Goal: Task Accomplishment & Management: Manage account settings

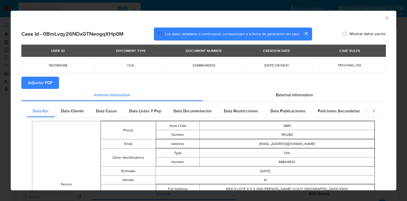
click at [385, 17] on icon "Cerrar ventana" at bounding box center [386, 17] width 3 height 3
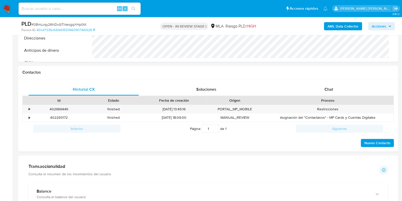
scroll to position [254, 0]
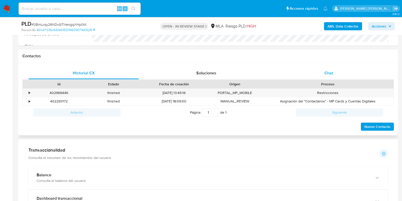
click at [326, 74] on span "Chat" at bounding box center [328, 73] width 9 height 6
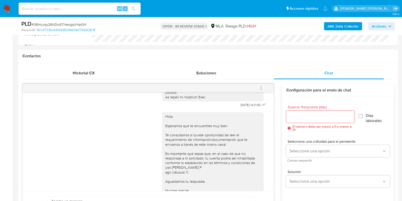
scroll to position [182, 0]
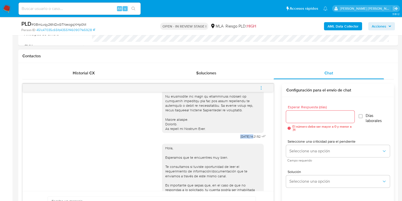
drag, startPoint x: 228, startPoint y: 141, endPoint x: 244, endPoint y: 140, distance: 15.8
click at [244, 140] on div "17/09/2025 14:21:52" at bounding box center [214, 26] width 105 height 227
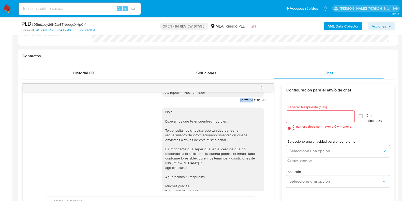
scroll to position [245, 0]
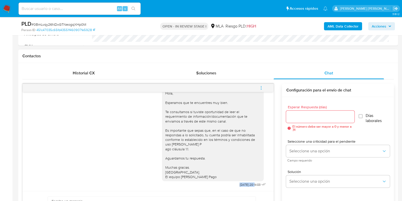
drag, startPoint x: 227, startPoint y: 183, endPoint x: 244, endPoint y: 184, distance: 16.5
click at [244, 184] on span "22/09/2025 20:14:03" at bounding box center [249, 184] width 21 height 4
copy span "22/09/2025"
click at [261, 86] on icon "menu-action" at bounding box center [261, 86] width 1 height 1
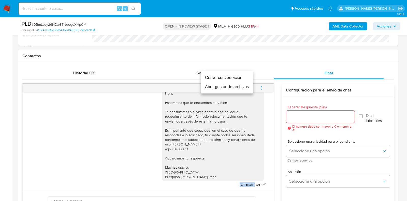
click at [243, 77] on li "Cerrar conversación" at bounding box center [227, 77] width 52 height 9
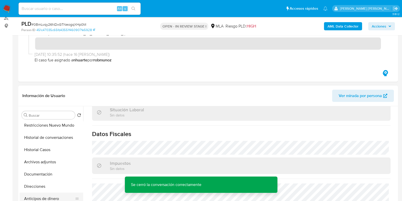
scroll to position [63, 0]
drag, startPoint x: 61, startPoint y: 125, endPoint x: 151, endPoint y: 134, distance: 90.4
click at [61, 125] on button "Archivos adjuntos" at bounding box center [52, 125] width 64 height 12
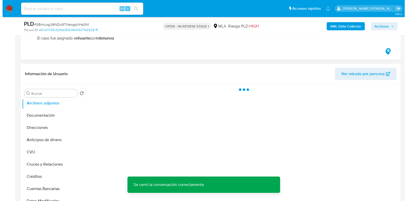
scroll to position [95, 0]
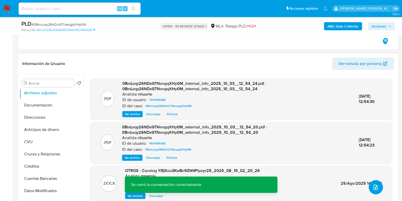
click at [376, 184] on span "upload-file" at bounding box center [376, 187] width 6 height 6
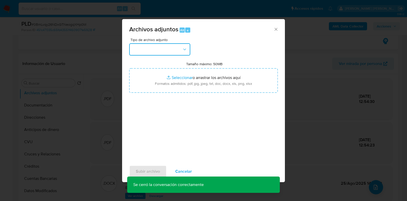
click at [189, 52] on button "button" at bounding box center [159, 49] width 61 height 12
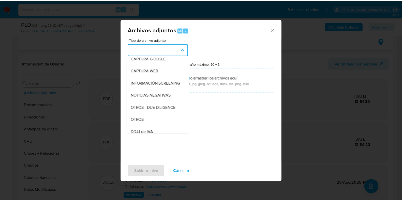
scroll to position [42, 0]
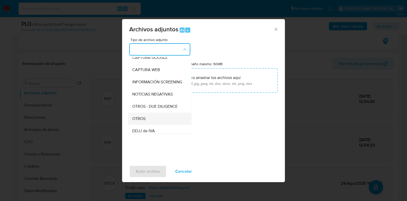
click at [150, 124] on div "OTROS" at bounding box center [158, 118] width 52 height 12
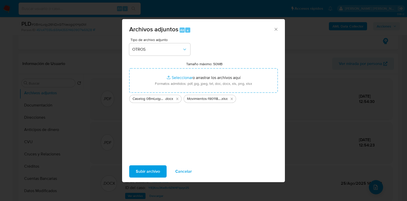
click at [151, 165] on span "Subir archivo" at bounding box center [148, 170] width 24 height 11
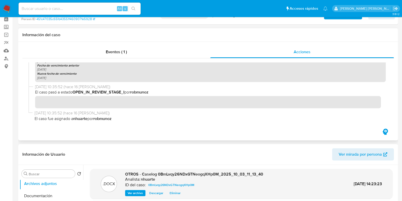
scroll to position [0, 0]
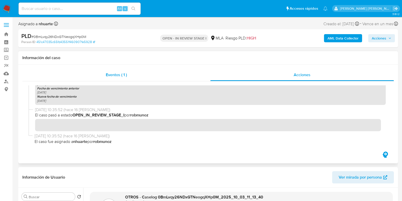
click at [122, 73] on span "Eventos ( 1 )" at bounding box center [116, 75] width 21 height 6
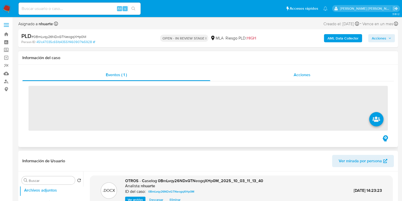
click at [309, 77] on span "Acciones" at bounding box center [302, 75] width 17 height 6
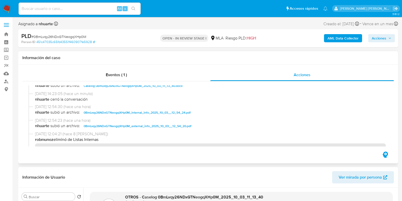
scroll to position [32, 0]
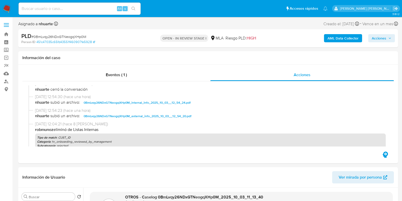
click at [383, 38] on span "Acciones" at bounding box center [379, 38] width 14 height 8
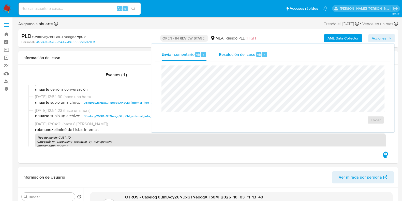
click at [241, 52] on span "Resolución del caso" at bounding box center [237, 54] width 36 height 6
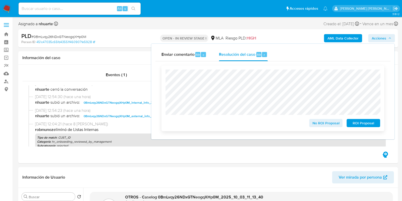
click at [369, 126] on span "ROI Proposal" at bounding box center [363, 122] width 26 height 7
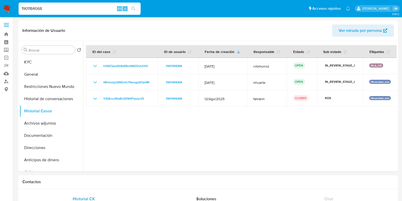
select select "10"
click at [45, 71] on button "General" at bounding box center [49, 74] width 59 height 12
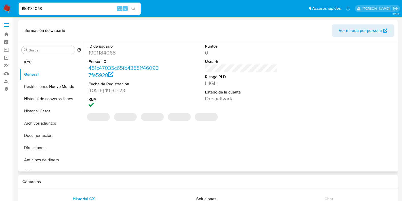
click at [100, 53] on dd "1901184068" at bounding box center [124, 52] width 73 height 7
copy dd "1901184068"
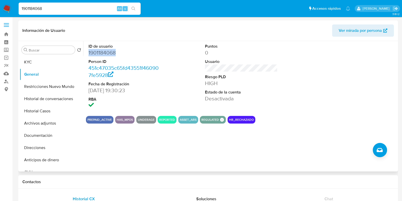
copy dd "1901184068"
click at [39, 122] on button "Archivos adjuntos" at bounding box center [49, 123] width 59 height 12
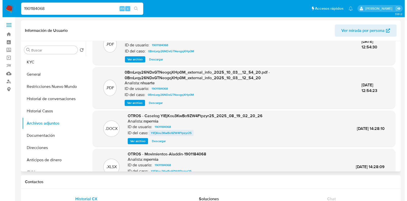
scroll to position [32, 0]
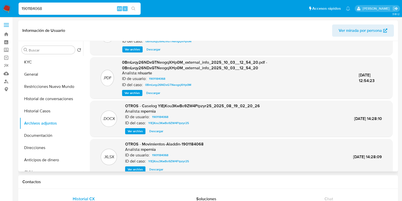
click at [136, 131] on span "Ver archivo" at bounding box center [135, 130] width 15 height 5
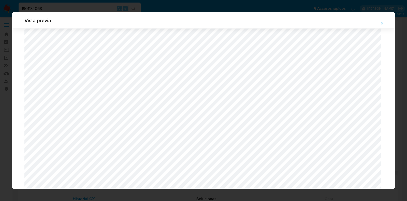
scroll to position [403, 0]
drag, startPoint x: 381, startPoint y: 22, endPoint x: 324, endPoint y: 48, distance: 62.8
click at [380, 22] on icon "Attachment preview" at bounding box center [382, 23] width 4 height 4
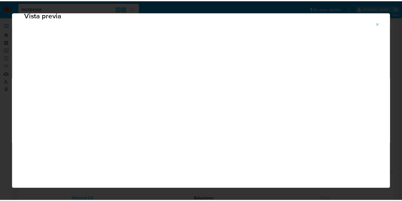
scroll to position [13, 0]
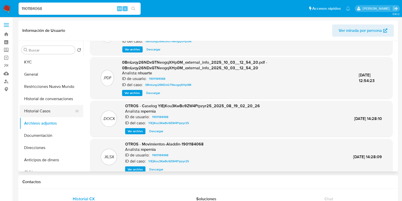
drag, startPoint x: 56, startPoint y: 115, endPoint x: 60, endPoint y: 114, distance: 4.1
click at [56, 115] on button "Historial Casos" at bounding box center [49, 111] width 59 height 12
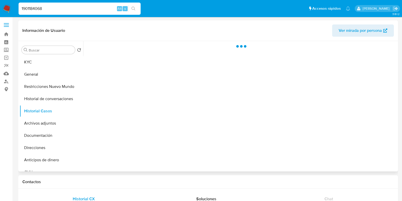
scroll to position [0, 0]
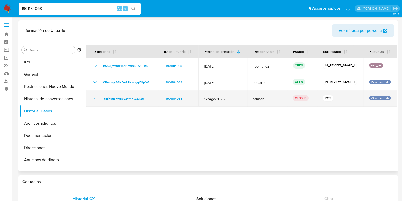
click at [95, 97] on icon "Mostrar/Ocultar" at bounding box center [95, 98] width 6 height 6
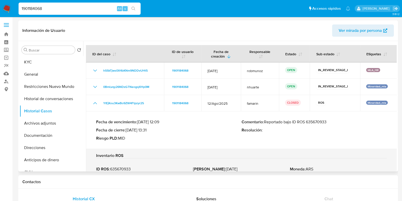
drag, startPoint x: 308, startPoint y: 120, endPoint x: 330, endPoint y: 121, distance: 22.9
click at [330, 121] on p "Comentario : Reportado bajo ID ROS 635670933" at bounding box center [313, 121] width 145 height 5
click at [54, 98] on button "Historial de conversaciones" at bounding box center [49, 99] width 59 height 12
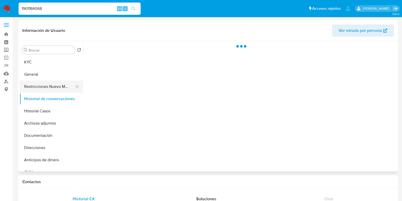
click at [55, 89] on button "Restricciones Nuevo Mundo" at bounding box center [49, 86] width 59 height 12
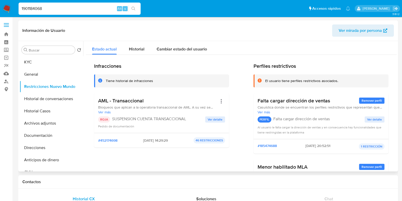
drag, startPoint x: 137, startPoint y: 139, endPoint x: 156, endPoint y: 141, distance: 18.6
click at [156, 141] on span "25/08/2025 - 14:29:29" at bounding box center [155, 140] width 25 height 5
drag, startPoint x: 45, startPoint y: 9, endPoint x: 11, endPoint y: 13, distance: 34.1
click at [11, 13] on nav "Pausado Ver notificaciones 1901184068 Alt s Accesos rápidos Presiona las siguie…" at bounding box center [201, 8] width 402 height 17
paste input "2311638945"
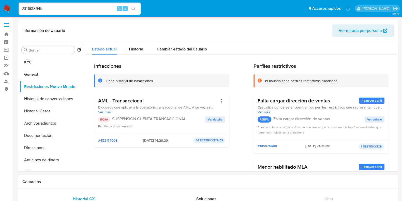
type input "2311638945"
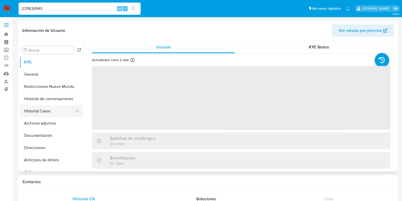
click at [46, 114] on button "Historial Casos" at bounding box center [49, 111] width 59 height 12
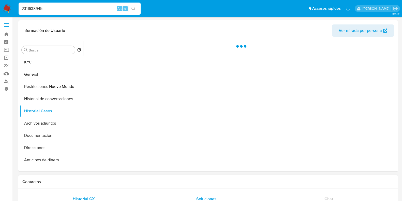
select select "10"
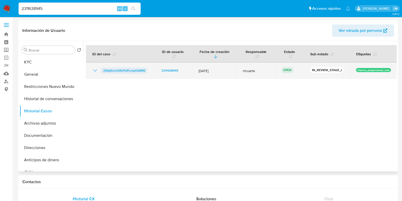
click at [115, 69] on span "2Qfg9ouUd9UPaPLcept5d896" at bounding box center [124, 70] width 42 height 6
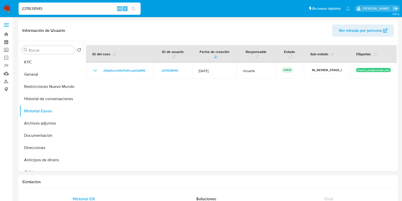
drag, startPoint x: 46, startPoint y: 8, endPoint x: 12, endPoint y: 8, distance: 33.5
click at [12, 8] on nav "Pausado Ver notificaciones 2311638945 Alt s Accesos rápidos Presiona las siguie…" at bounding box center [201, 8] width 402 height 17
paste input "515952764"
type input "2515952764"
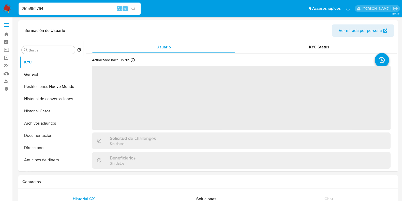
select select "10"
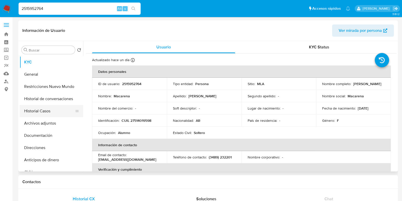
click at [52, 113] on button "Historial Casos" at bounding box center [49, 111] width 59 height 12
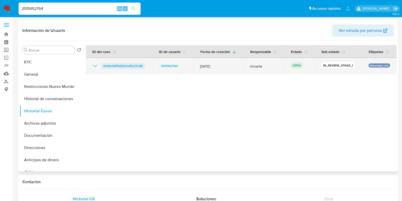
click at [107, 65] on span "Afa9zrXXPSADtOuPie27cSI6" at bounding box center [122, 66] width 39 height 6
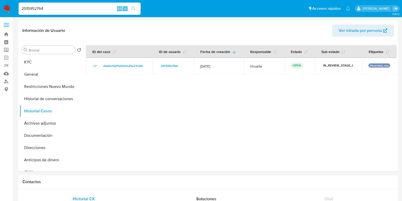
drag, startPoint x: 47, startPoint y: 7, endPoint x: 5, endPoint y: 1, distance: 42.4
click at [5, 1] on nav "Pausado Ver notificaciones 2515952764 Alt s Accesos rápidos Presiona las siguie…" at bounding box center [201, 8] width 402 height 17
paste input "1684397055"
type input "1684397055"
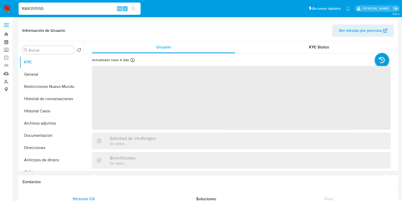
select select "10"
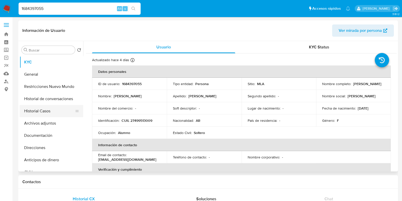
click at [63, 108] on button "Historial Casos" at bounding box center [49, 111] width 59 height 12
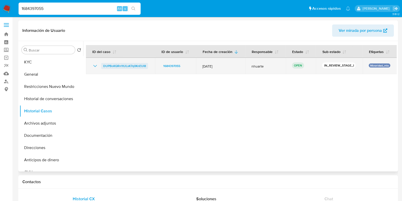
click at [118, 63] on span "DUPBoKQRn1tULxK7q0KnEUl8" at bounding box center [124, 66] width 43 height 6
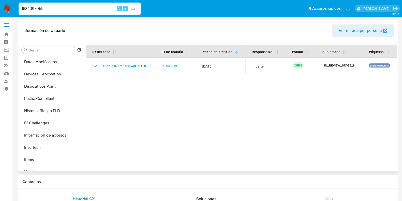
scroll to position [263, 0]
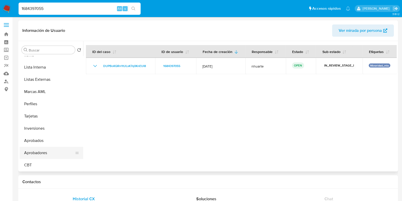
click at [44, 155] on button "Aprobadores" at bounding box center [49, 152] width 59 height 12
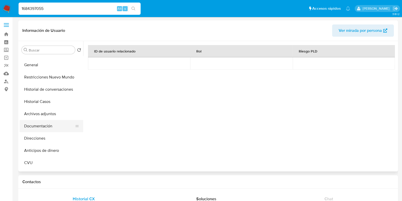
scroll to position [9, 0]
click at [47, 126] on button "Documentación" at bounding box center [49, 126] width 59 height 12
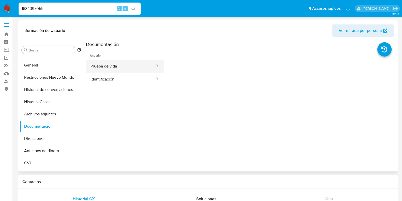
click at [103, 65] on button "Prueba de vida" at bounding box center [121, 65] width 70 height 13
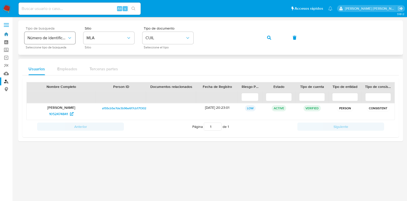
drag, startPoint x: 8, startPoint y: 34, endPoint x: 32, endPoint y: 41, distance: 25.2
click at [8, 34] on link "Bandeja" at bounding box center [30, 34] width 60 height 8
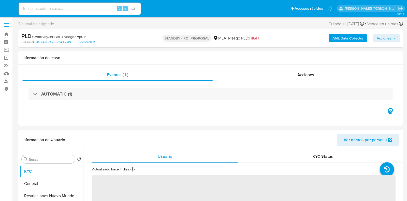
select select "10"
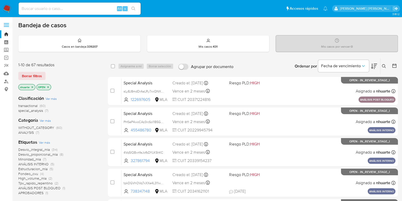
click at [38, 8] on input at bounding box center [80, 8] width 122 height 7
paste input "2515952764"
type input "2515952764"
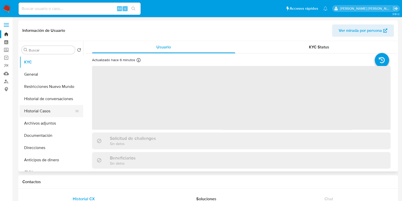
click at [49, 110] on button "Historial Casos" at bounding box center [49, 111] width 59 height 12
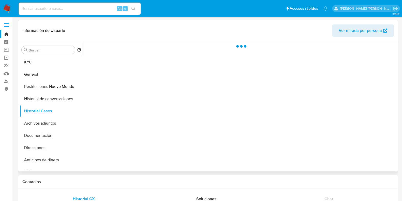
select select "10"
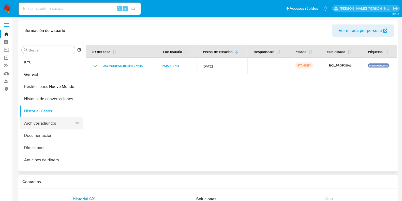
click at [43, 127] on button "Archivos adjuntos" at bounding box center [49, 123] width 59 height 12
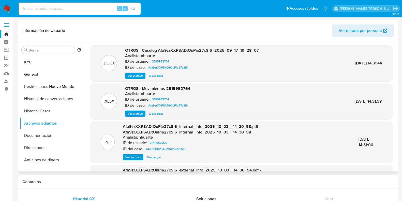
click at [137, 73] on span "Ver archivo" at bounding box center [135, 75] width 15 height 5
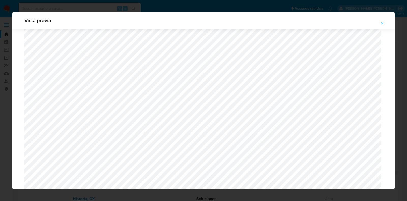
scroll to position [403, 0]
click at [381, 24] on icon "Attachment preview" at bounding box center [382, 23] width 4 height 4
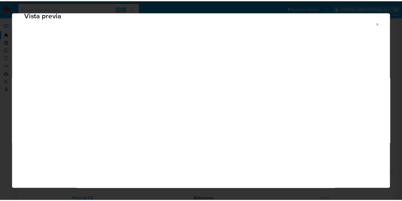
scroll to position [13, 0]
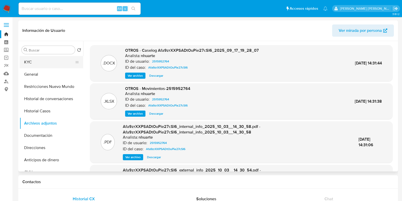
click at [5, 33] on link "Bandeja" at bounding box center [30, 34] width 60 height 8
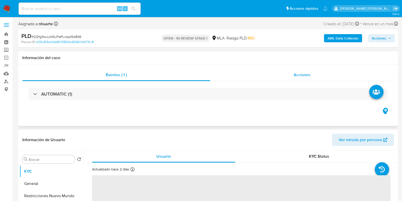
click at [303, 76] on span "Acciones" at bounding box center [302, 75] width 17 height 6
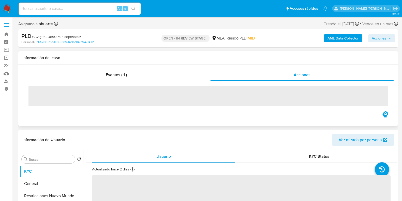
select select "10"
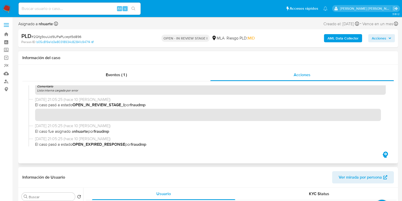
scroll to position [63, 0]
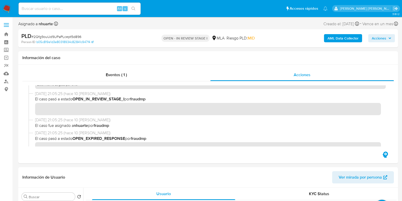
click at [333, 40] on b "AML Data Collector" at bounding box center [342, 38] width 31 height 8
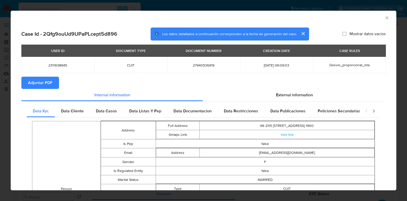
click at [384, 17] on icon "Cerrar ventana" at bounding box center [386, 17] width 5 height 5
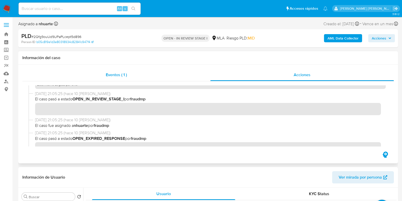
click at [119, 77] on span "Eventos ( 1 )" at bounding box center [116, 75] width 21 height 6
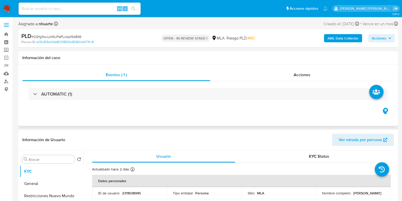
drag, startPoint x: 308, startPoint y: 74, endPoint x: 282, endPoint y: 84, distance: 28.2
click at [308, 74] on span "Acciones" at bounding box center [302, 75] width 17 height 6
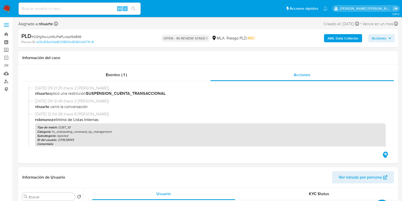
click at [332, 42] on b "AML Data Collector" at bounding box center [342, 38] width 31 height 8
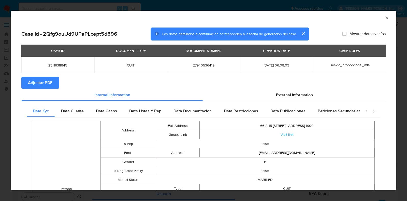
click at [49, 81] on span "Adjuntar PDF" at bounding box center [40, 82] width 24 height 11
click at [384, 16] on icon "Cerrar ventana" at bounding box center [386, 17] width 5 height 5
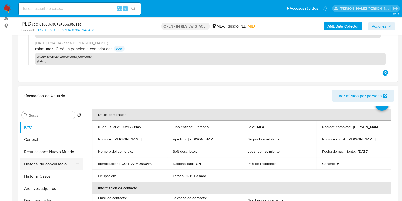
scroll to position [32, 0]
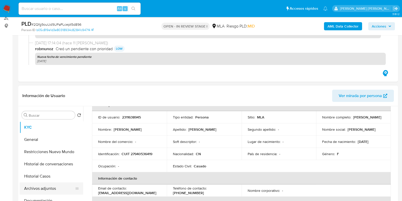
click at [51, 185] on button "Archivos adjuntos" at bounding box center [49, 188] width 59 height 12
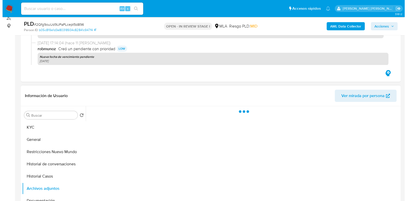
scroll to position [95, 0]
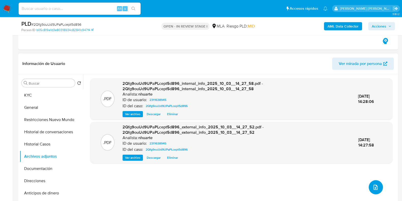
click at [372, 185] on icon "upload-file" at bounding box center [375, 187] width 6 height 6
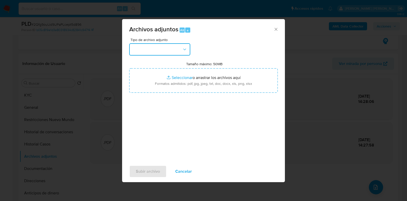
click at [185, 50] on icon "button" at bounding box center [184, 49] width 5 height 5
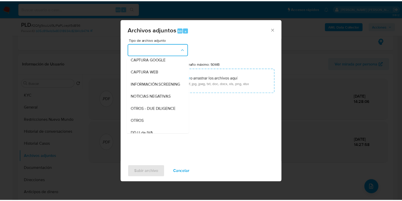
scroll to position [67, 0]
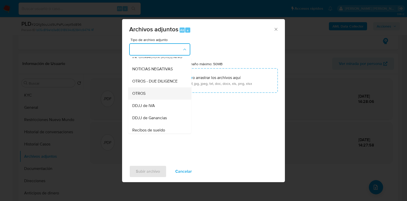
click at [159, 99] on div "OTROS" at bounding box center [158, 93] width 52 height 12
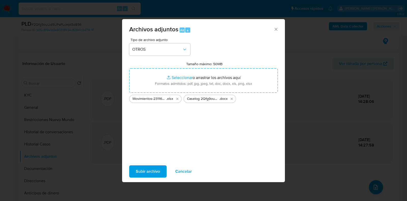
click at [156, 172] on span "Subir archivo" at bounding box center [148, 170] width 24 height 11
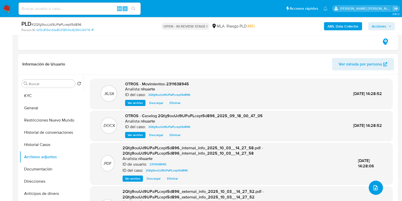
scroll to position [0, 0]
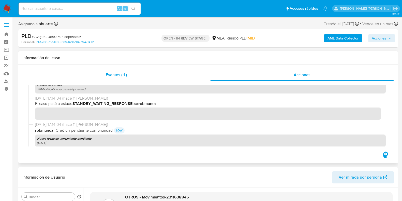
click at [128, 70] on div "Eventos ( 1 )" at bounding box center [116, 75] width 188 height 12
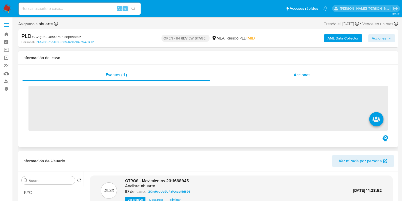
click at [299, 73] on span "Acciones" at bounding box center [302, 75] width 17 height 6
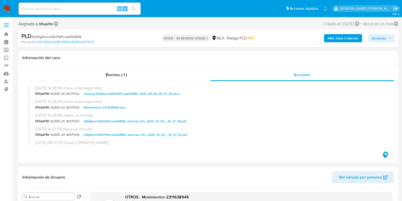
click at [372, 39] on span "Acciones" at bounding box center [379, 38] width 14 height 8
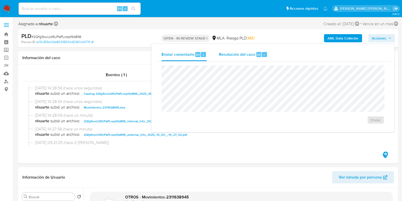
click at [239, 57] on span "Resolución del caso" at bounding box center [237, 54] width 36 height 6
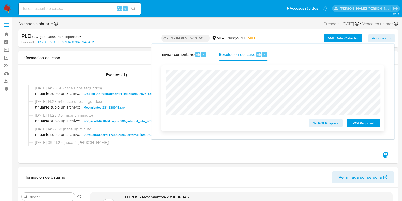
click at [360, 122] on span "ROI Proposal" at bounding box center [363, 122] width 26 height 7
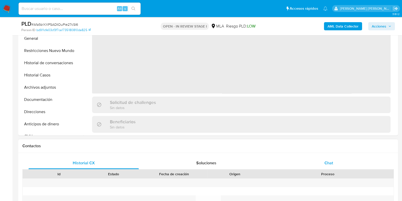
click at [328, 161] on span "Chat" at bounding box center [328, 163] width 9 height 6
select select "10"
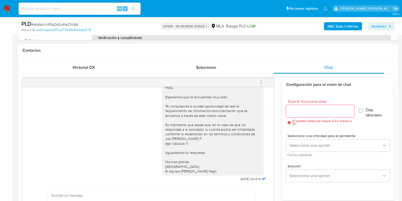
scroll to position [202, 0]
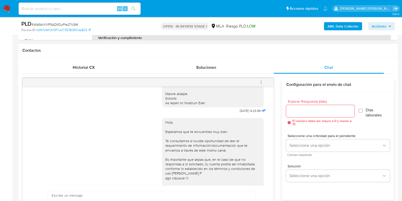
click at [261, 83] on icon "menu-action" at bounding box center [261, 82] width 5 height 5
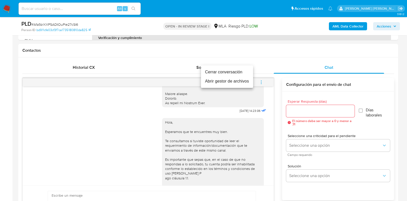
click at [234, 70] on li "Cerrar conversación" at bounding box center [227, 71] width 52 height 9
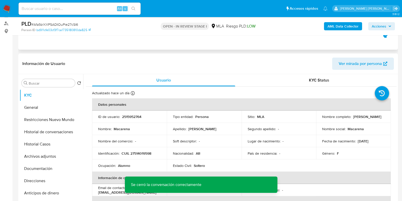
scroll to position [0, 0]
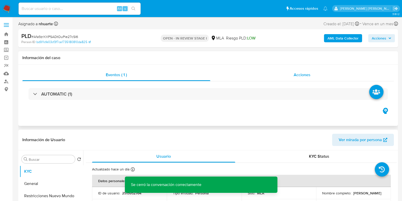
drag, startPoint x: 302, startPoint y: 75, endPoint x: 298, endPoint y: 77, distance: 4.9
click at [302, 75] on span "Acciones" at bounding box center [302, 75] width 17 height 6
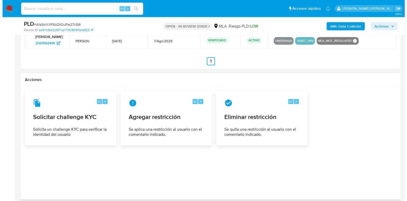
scroll to position [893, 0]
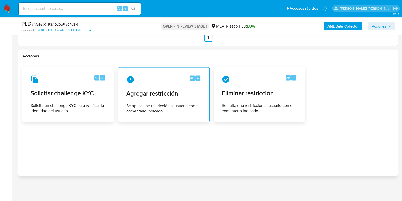
click at [175, 101] on div "Alt 4 Agregar restricción Se aplica una restricción al usuario con el comentari…" at bounding box center [163, 94] width 83 height 46
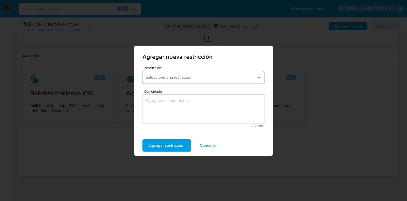
click at [191, 79] on span "Seleccione una restricción" at bounding box center [200, 77] width 111 height 5
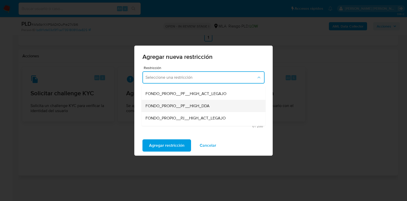
scroll to position [63, 0]
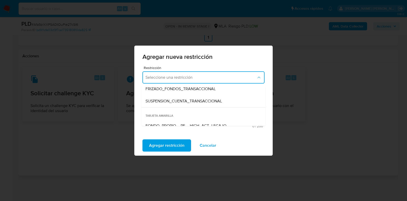
click at [177, 101] on span "SUSPENSION_CUENTA_TRANSACCIONAL" at bounding box center [183, 100] width 76 height 5
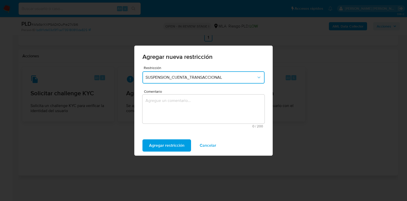
click at [176, 104] on textarea "Comentario" at bounding box center [203, 108] width 122 height 29
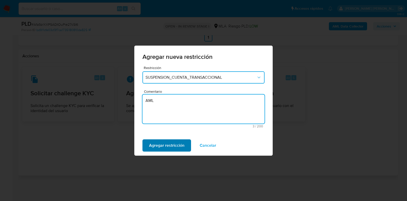
type textarea "AML"
click at [173, 142] on span "Agregar restricción" at bounding box center [166, 145] width 35 height 11
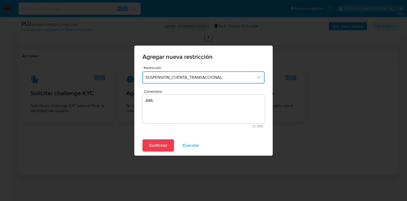
click at [163, 145] on span "Confirmar" at bounding box center [158, 145] width 18 height 11
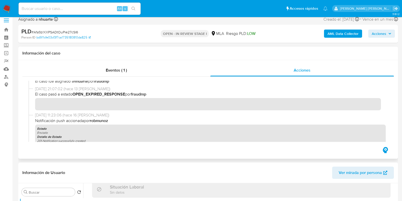
scroll to position [0, 0]
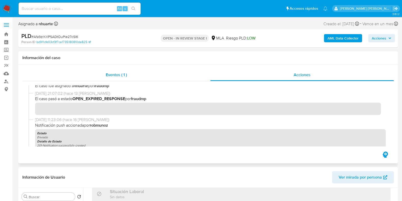
click at [131, 75] on div "Eventos ( 1 )" at bounding box center [116, 75] width 188 height 12
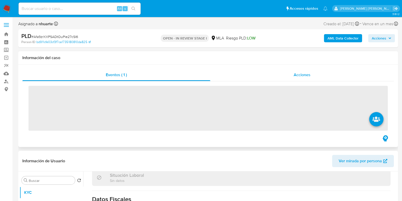
click at [304, 74] on span "Acciones" at bounding box center [302, 75] width 17 height 6
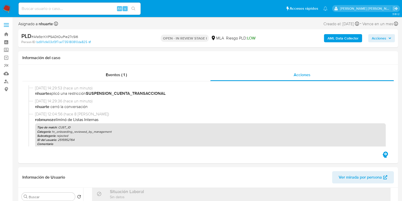
click at [343, 42] on b "AML Data Collector" at bounding box center [342, 38] width 31 height 8
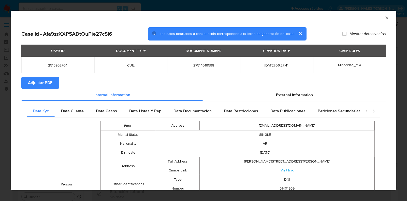
click at [35, 87] on span "Adjuntar PDF" at bounding box center [40, 82] width 24 height 11
click at [384, 17] on icon "Cerrar ventana" at bounding box center [386, 17] width 5 height 5
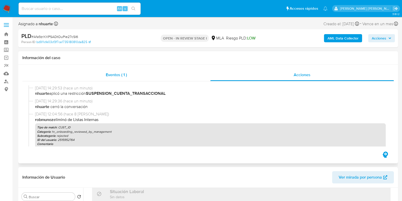
click at [116, 77] on span "Eventos ( 1 )" at bounding box center [116, 75] width 21 height 6
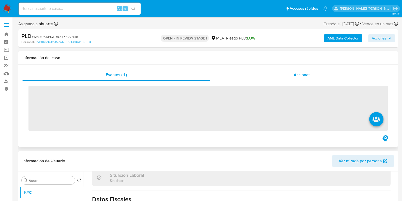
click at [299, 74] on span "Acciones" at bounding box center [302, 75] width 17 height 6
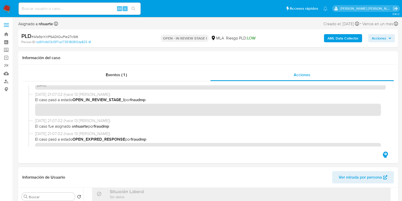
scroll to position [95, 0]
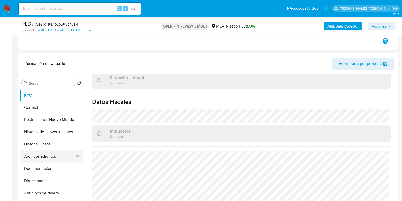
click at [54, 152] on button "Archivos adjuntos" at bounding box center [49, 156] width 59 height 12
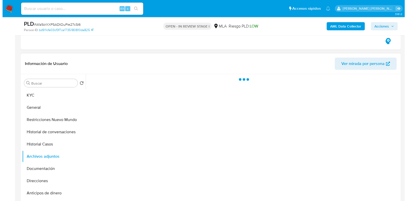
scroll to position [0, 0]
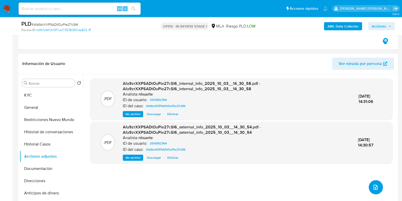
click at [372, 187] on icon "upload-file" at bounding box center [375, 187] width 6 height 6
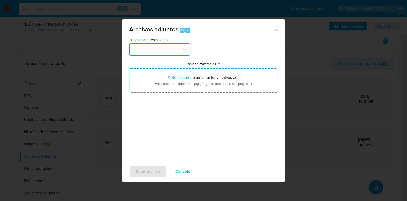
click at [186, 51] on icon "button" at bounding box center [184, 49] width 5 height 5
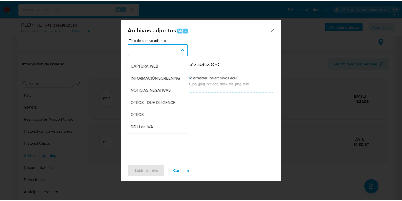
scroll to position [50, 0]
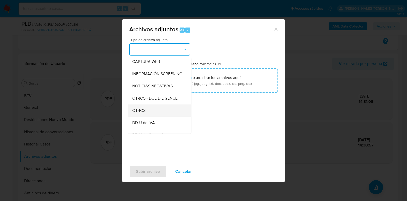
click at [153, 115] on div "OTROS" at bounding box center [158, 110] width 52 height 12
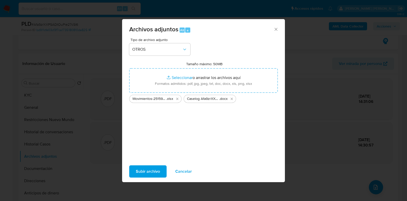
click at [156, 174] on span "Subir archivo" at bounding box center [148, 170] width 24 height 11
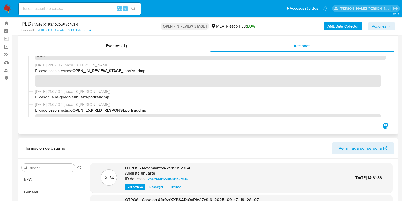
scroll to position [0, 0]
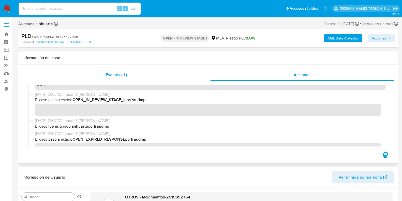
click at [121, 75] on span "Eventos ( 1 )" at bounding box center [116, 75] width 21 height 6
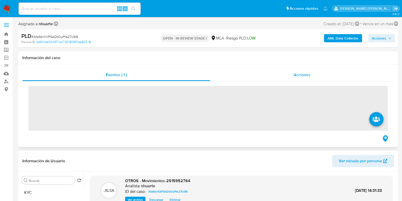
click at [297, 78] on div "Acciones" at bounding box center [301, 75] width 183 height 12
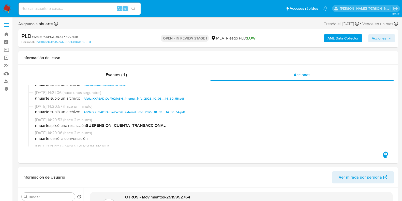
scroll to position [32, 0]
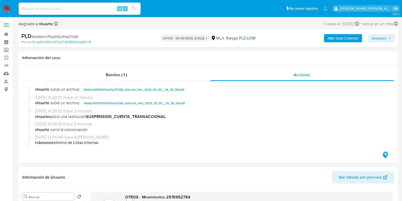
click at [378, 41] on span "Acciones" at bounding box center [379, 38] width 14 height 8
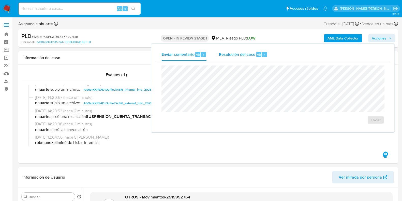
click at [225, 50] on div "Resolución del caso Alt r" at bounding box center [243, 54] width 49 height 13
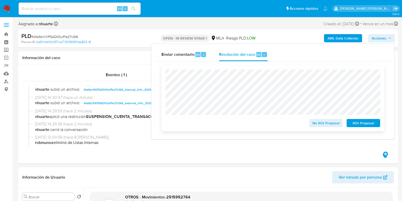
click at [362, 122] on span "ROI Proposal" at bounding box center [363, 122] width 26 height 7
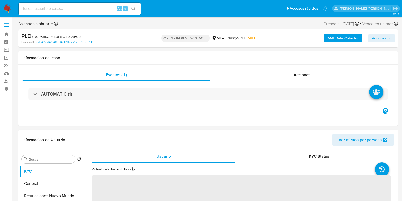
select select "10"
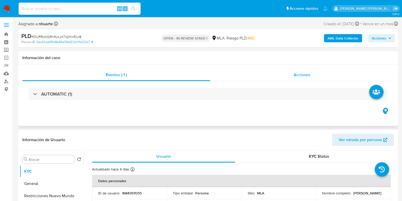
click at [297, 75] on span "Acciones" at bounding box center [302, 75] width 17 height 6
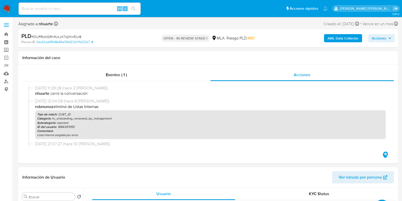
click at [329, 36] on b "AML Data Collector" at bounding box center [342, 38] width 31 height 8
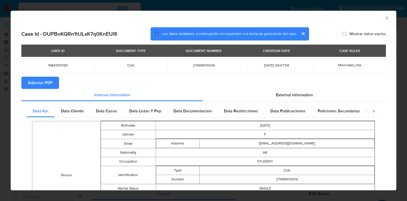
click at [51, 83] on span "Adjuntar PDF" at bounding box center [40, 82] width 24 height 11
click at [384, 18] on icon "Cerrar ventana" at bounding box center [386, 17] width 5 height 5
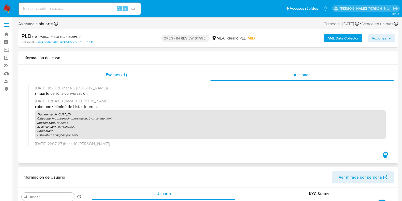
click at [125, 76] on span "Eventos ( 1 )" at bounding box center [116, 75] width 21 height 6
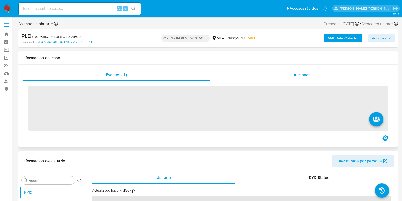
click at [312, 75] on div "Acciones" at bounding box center [301, 75] width 183 height 12
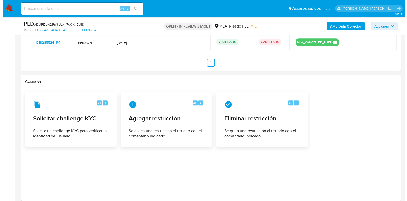
scroll to position [750, 0]
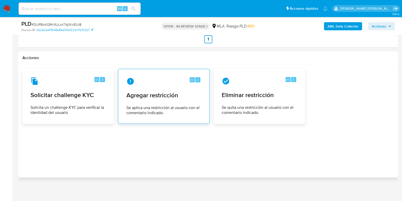
click at [164, 81] on div "Alt 4" at bounding box center [163, 81] width 75 height 8
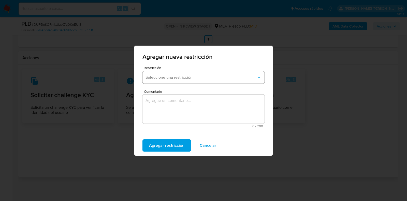
click at [184, 75] on span "Seleccione una restricción" at bounding box center [200, 77] width 111 height 5
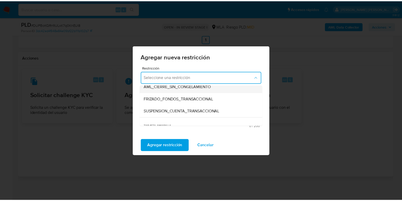
scroll to position [63, 0]
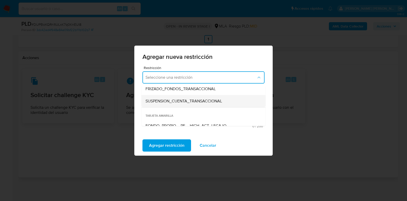
click at [173, 101] on span "SUSPENSION_CUENTA_TRANSACCIONAL" at bounding box center [183, 100] width 76 height 5
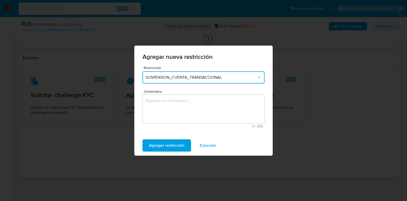
click at [176, 107] on textarea "Comentario" at bounding box center [203, 108] width 122 height 29
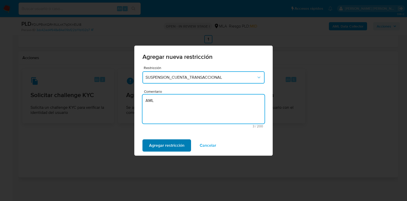
type textarea "AML"
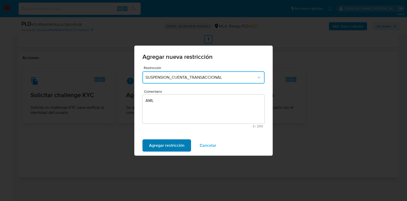
click at [171, 146] on span "Agregar restricción" at bounding box center [166, 145] width 35 height 11
click at [170, 146] on button "Confirmar" at bounding box center [158, 145] width 32 height 12
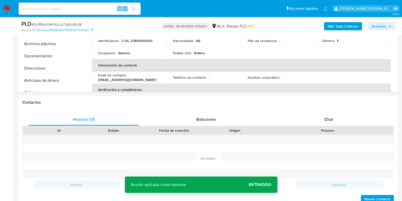
scroll to position [179, 0]
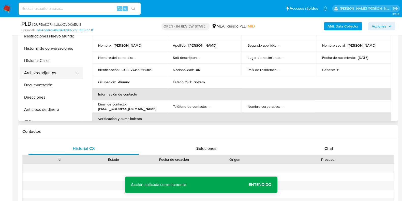
click at [50, 75] on button "Archivos adjuntos" at bounding box center [49, 73] width 59 height 12
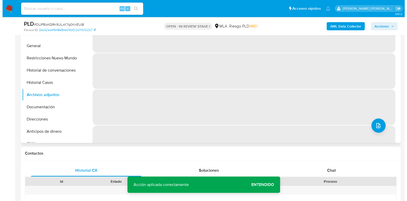
scroll to position [147, 0]
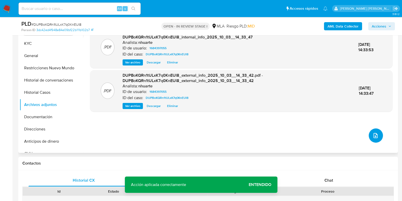
click at [378, 138] on button "upload-file" at bounding box center [375, 135] width 14 height 14
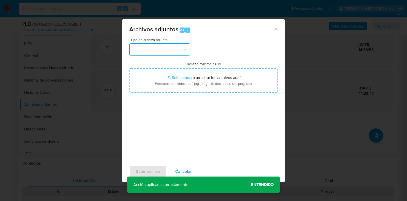
drag, startPoint x: 190, startPoint y: 52, endPoint x: 187, endPoint y: 51, distance: 3.2
click at [190, 52] on button "button" at bounding box center [159, 49] width 61 height 12
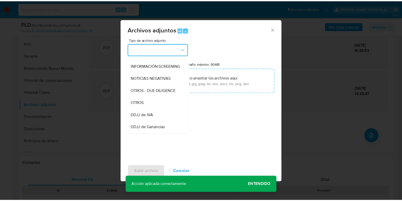
scroll to position [68, 0]
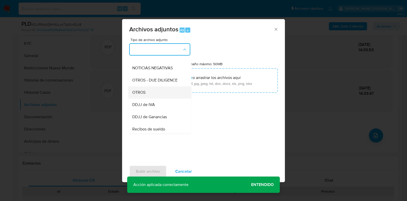
click at [162, 98] on div "OTROS" at bounding box center [158, 92] width 52 height 12
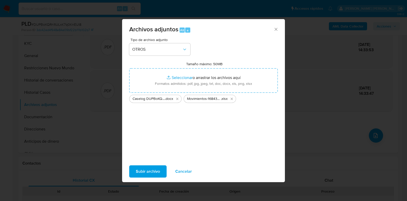
click at [147, 172] on span "Subir archivo" at bounding box center [148, 170] width 24 height 11
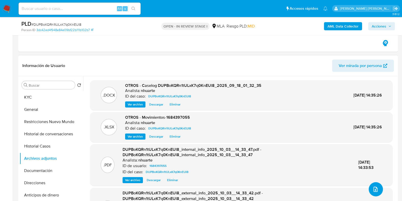
scroll to position [0, 0]
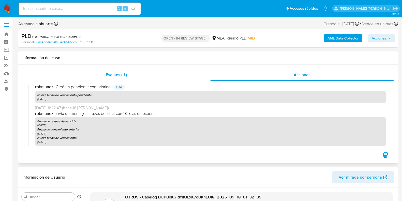
click at [111, 72] on span "Eventos ( 1 )" at bounding box center [116, 75] width 21 height 6
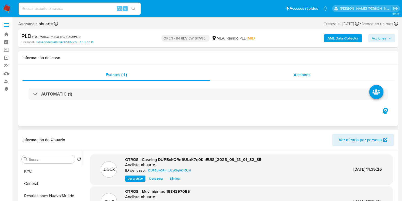
click at [303, 74] on span "Acciones" at bounding box center [302, 75] width 17 height 6
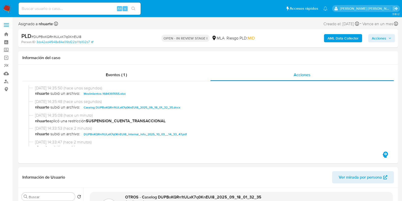
click at [384, 39] on span "Acciones" at bounding box center [379, 38] width 14 height 8
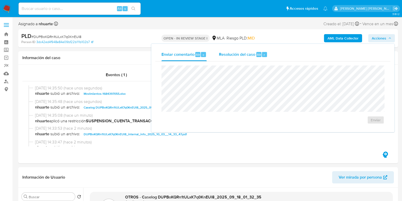
click at [255, 55] on div "Resolución del caso Alt r" at bounding box center [243, 54] width 49 height 13
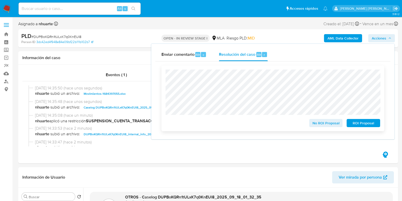
click at [354, 124] on span "ROI Proposal" at bounding box center [363, 122] width 26 height 7
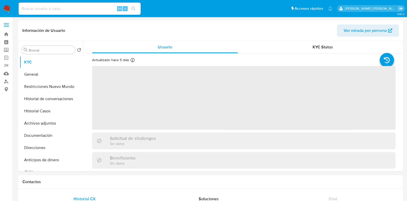
select select "10"
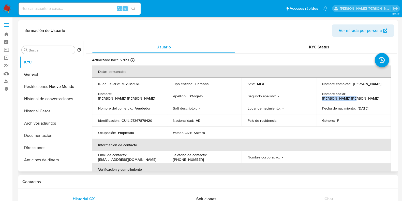
drag, startPoint x: 346, startPoint y: 95, endPoint x: 376, endPoint y: 95, distance: 30.0
click at [376, 95] on div "Nombre social : Marcela Elizabeth" at bounding box center [353, 95] width 63 height 9
copy p "Marcela Elizabeth"
drag, startPoint x: 188, startPoint y: 96, endPoint x: 205, endPoint y: 97, distance: 17.1
click at [205, 97] on div "Apellido : D'Angelo" at bounding box center [204, 96] width 63 height 5
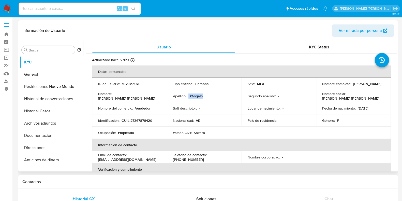
copy p "D'Angelo"
click at [146, 120] on p "CUIL 27367876420" at bounding box center [136, 120] width 31 height 5
copy p "27367876420"
click at [46, 113] on button "Historial Casos" at bounding box center [49, 111] width 59 height 12
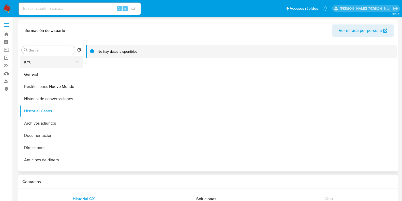
click at [42, 62] on button "KYC" at bounding box center [49, 62] width 59 height 12
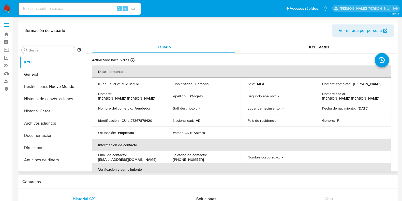
click at [138, 118] on p "CUIL 27367876420" at bounding box center [136, 120] width 31 height 5
copy p "27367876420"
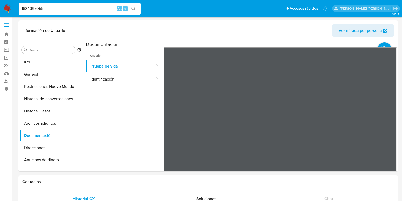
select select "10"
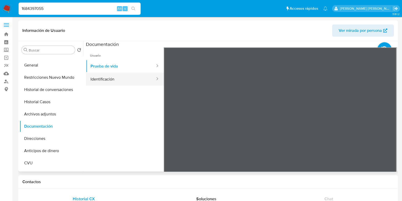
click at [130, 78] on button "Identificación" at bounding box center [121, 78] width 70 height 13
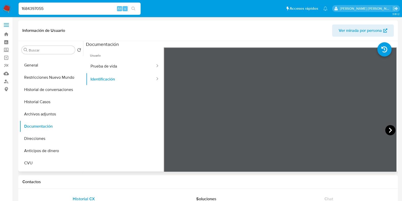
click at [388, 126] on icon at bounding box center [390, 130] width 10 height 10
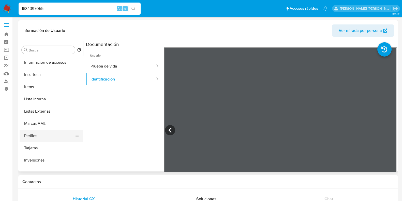
scroll to position [264, 0]
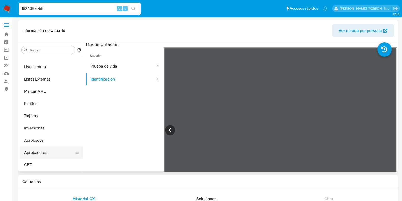
click at [43, 153] on button "Aprobadores" at bounding box center [49, 152] width 59 height 12
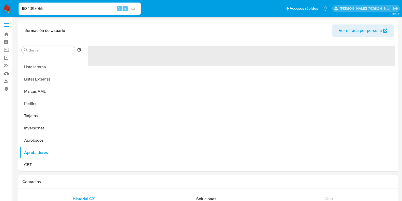
scroll to position [263, 0]
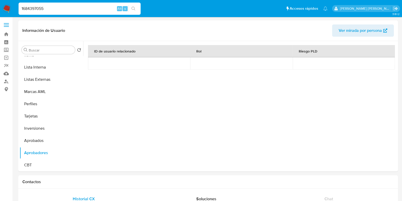
drag, startPoint x: 51, startPoint y: 7, endPoint x: 11, endPoint y: 7, distance: 39.6
click at [11, 7] on nav "Pausado Ver notificaciones 1684397055 Alt s Accesos rápidos Presiona las siguie…" at bounding box center [201, 8] width 402 height 17
paste input "2510573111"
type input "2510573111"
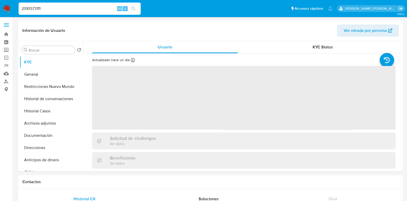
select select "10"
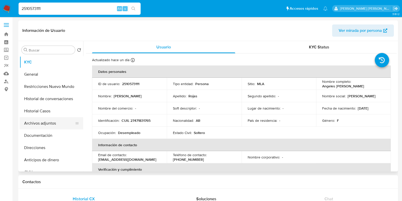
click at [53, 127] on button "Archivos adjuntos" at bounding box center [49, 123] width 59 height 12
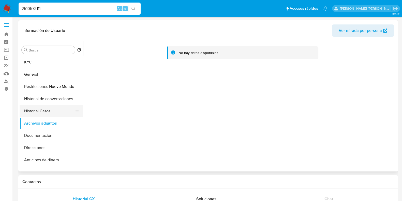
click at [52, 114] on button "Historial Casos" at bounding box center [49, 111] width 59 height 12
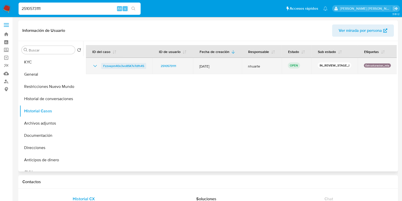
click at [124, 67] on span "Fzzvepm40o3vo85K7v7dfh45" at bounding box center [123, 66] width 41 height 6
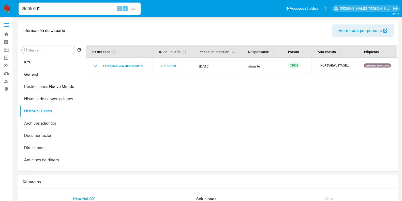
drag, startPoint x: 46, startPoint y: 7, endPoint x: 16, endPoint y: 7, distance: 29.5
click at [16, 7] on ul "Pausado Ver notificaciones 2510573111 Alt s Accesos rápidos Presiona las siguie…" at bounding box center [173, 8] width 314 height 13
paste input "509879345"
type input "509879345"
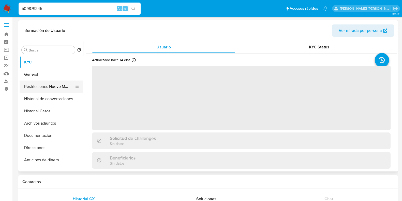
select select "10"
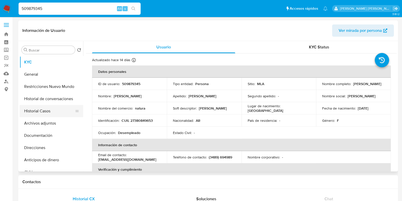
click at [39, 110] on button "Historial Casos" at bounding box center [49, 111] width 59 height 12
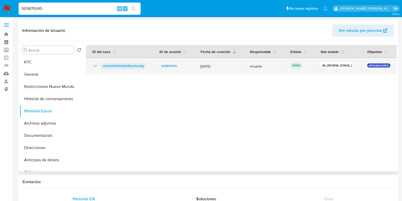
click at [132, 67] on span "b5rDOfj7E1X99X1fRhA1boWg" at bounding box center [123, 66] width 41 height 6
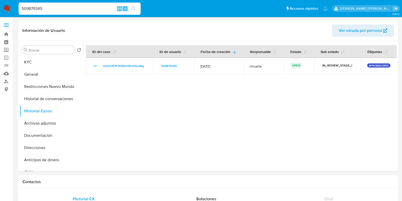
drag, startPoint x: 51, startPoint y: 10, endPoint x: 3, endPoint y: 8, distance: 48.3
click at [4, 8] on nav "Pausado Ver notificaciones 509879345 Alt s Accesos rápidos Presiona las siguien…" at bounding box center [201, 8] width 402 height 17
paste input "671356682"
type input "671356682"
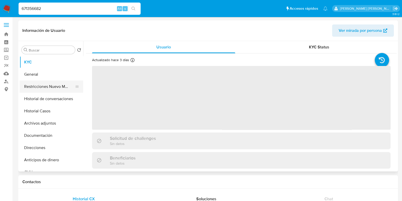
select select "10"
click at [55, 111] on button "Historial Casos" at bounding box center [49, 111] width 59 height 12
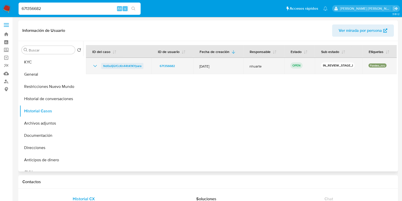
click at [130, 64] on span "Nd0ulIjGfCcKn44hK1KYpara" at bounding box center [122, 66] width 38 height 6
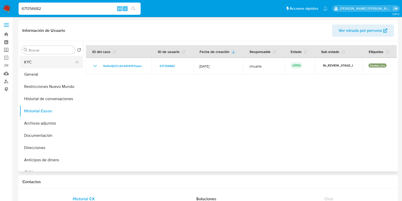
click at [49, 62] on button "KYC" at bounding box center [49, 62] width 59 height 12
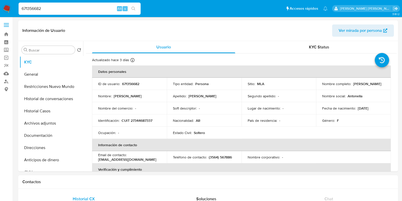
drag, startPoint x: 44, startPoint y: 8, endPoint x: 0, endPoint y: 8, distance: 44.0
click at [3, 8] on nav "Pausado Ver notificaciones 671356682 Alt s Accesos rápidos Presiona las siguien…" at bounding box center [201, 8] width 402 height 17
paste input "2577856284"
type input "2577856284"
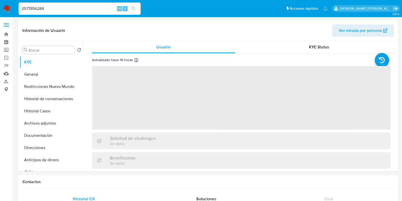
select select "10"
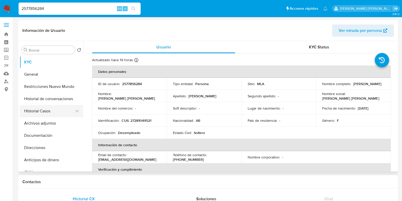
click at [60, 113] on button "Historial Casos" at bounding box center [49, 111] width 59 height 12
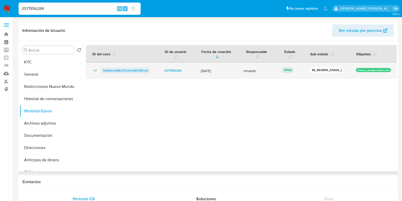
click at [117, 70] on span "KcKl9oUOMnCPJJHlc9WYBDm2" at bounding box center [125, 70] width 45 height 6
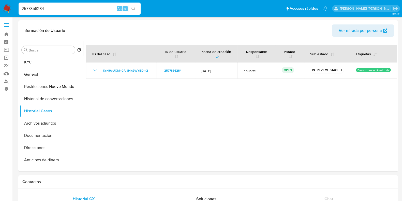
drag, startPoint x: 49, startPoint y: 9, endPoint x: 3, endPoint y: 11, distance: 46.8
click at [3, 11] on nav "Pausado Ver notificaciones 2577856284 Alt s Accesos rápidos Presiona las siguie…" at bounding box center [201, 8] width 402 height 17
paste input "91889595"
type input "2591889595"
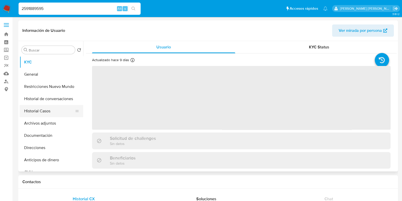
drag, startPoint x: 46, startPoint y: 111, endPoint x: 54, endPoint y: 111, distance: 8.4
click at [46, 111] on button "Historial Casos" at bounding box center [49, 111] width 59 height 12
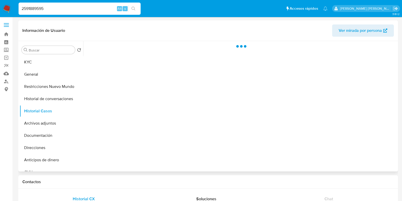
select select "10"
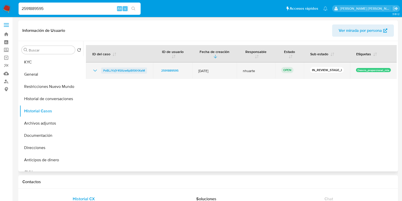
click at [133, 71] on span "PvBLJYzjY45Xzw6pBfIXHXeM" at bounding box center [124, 70] width 42 height 6
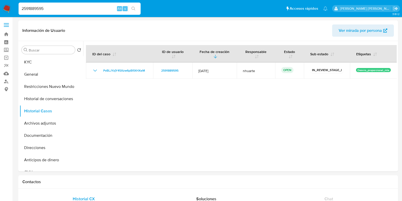
drag, startPoint x: 47, startPoint y: 8, endPoint x: 18, endPoint y: 9, distance: 29.2
click at [18, 9] on li "2591889595 Alt s" at bounding box center [79, 8] width 125 height 13
paste input "483352676"
type input "483352676"
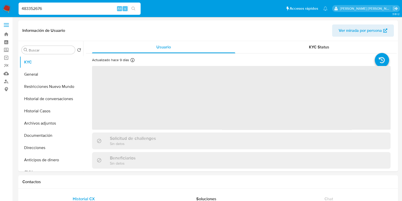
select select "10"
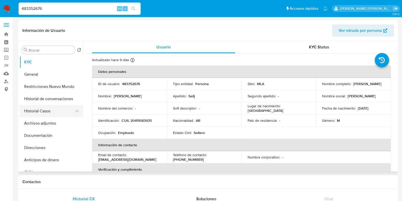
click at [49, 112] on button "Historial Casos" at bounding box center [49, 111] width 59 height 12
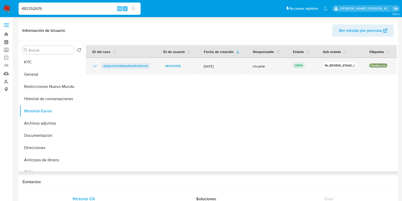
click at [119, 67] on span "a1iqXcHrG2936mZ9cWUHD1mR" at bounding box center [125, 66] width 45 height 6
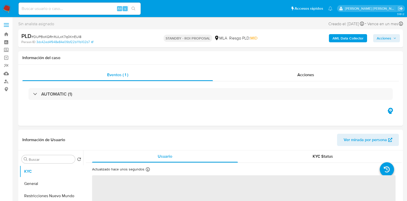
select select "10"
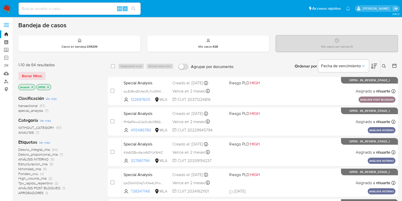
click at [32, 87] on icon "close-filter" at bounding box center [32, 86] width 3 height 3
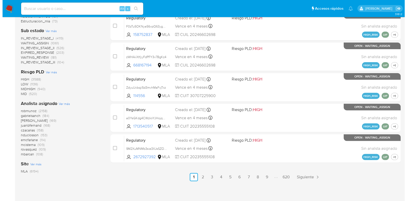
scroll to position [222, 0]
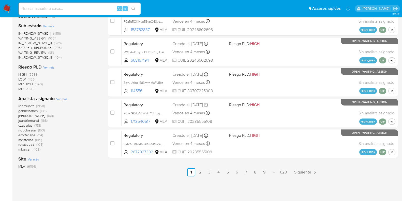
click at [62, 98] on span "Ver más" at bounding box center [61, 98] width 11 height 5
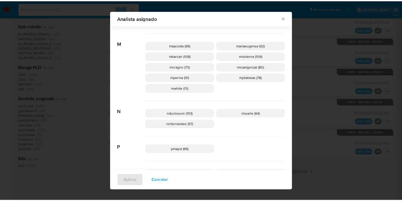
scroll to position [282, 0]
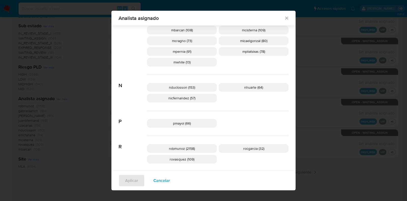
click at [284, 17] on icon "Cerrar" at bounding box center [286, 18] width 5 height 5
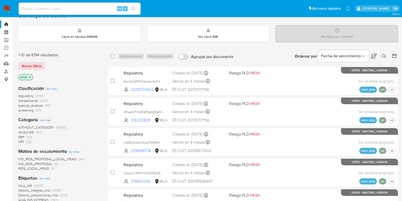
scroll to position [0, 0]
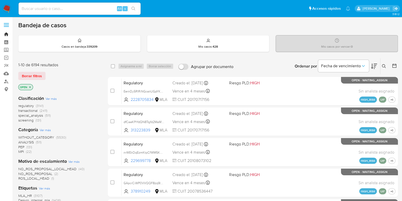
drag, startPoint x: 7, startPoint y: 35, endPoint x: 8, endPoint y: 30, distance: 5.1
click at [7, 35] on link "Bandeja" at bounding box center [30, 34] width 60 height 8
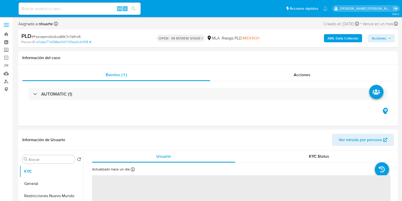
select select "10"
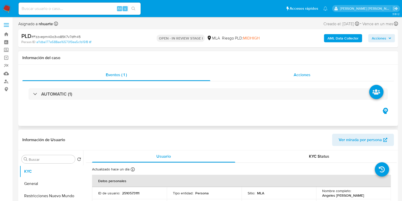
click at [306, 75] on span "Acciones" at bounding box center [302, 75] width 17 height 6
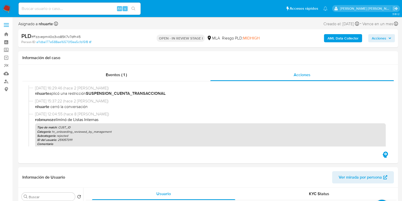
click at [345, 39] on b "AML Data Collector" at bounding box center [342, 38] width 31 height 8
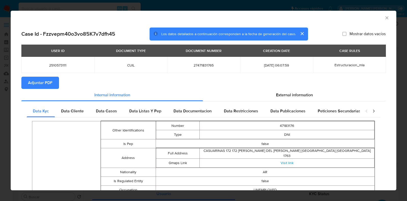
click at [46, 86] on span "Adjuntar PDF" at bounding box center [40, 82] width 24 height 11
click at [384, 20] on icon "Cerrar ventana" at bounding box center [386, 17] width 5 height 5
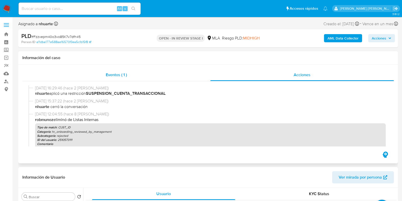
click at [123, 73] on span "Eventos ( 1 )" at bounding box center [116, 75] width 21 height 6
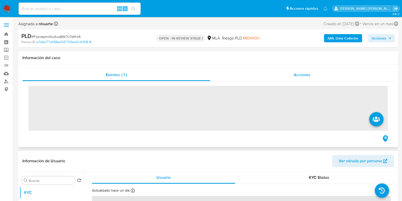
click at [314, 74] on div "Acciones" at bounding box center [301, 75] width 183 height 12
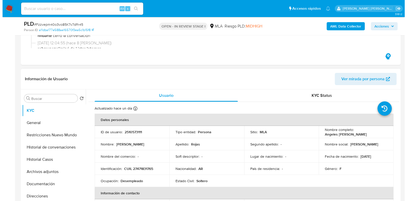
scroll to position [127, 0]
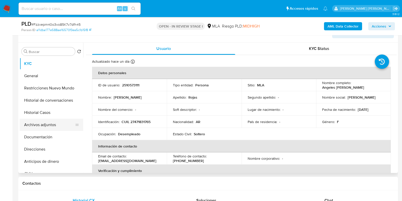
click at [63, 124] on button "Archivos adjuntos" at bounding box center [49, 124] width 59 height 12
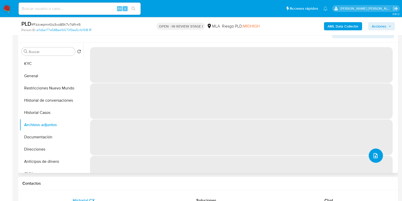
click at [378, 154] on button "upload-file" at bounding box center [375, 155] width 14 height 14
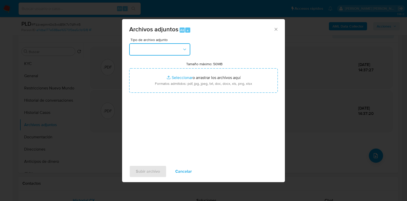
click at [185, 49] on icon "button" at bounding box center [184, 50] width 3 height 2
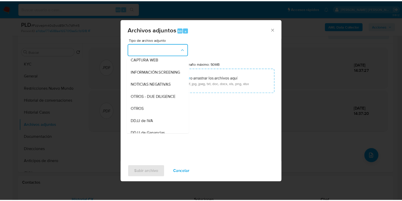
scroll to position [62, 0]
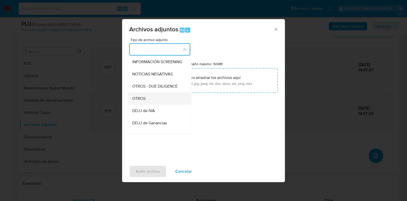
click at [165, 104] on div "OTROS" at bounding box center [158, 98] width 52 height 12
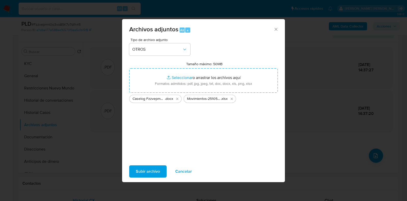
click at [152, 167] on span "Subir archivo" at bounding box center [148, 170] width 24 height 11
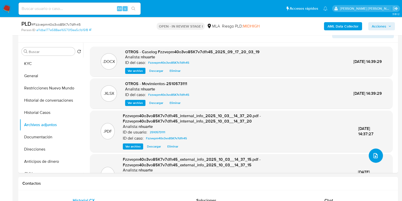
scroll to position [0, 0]
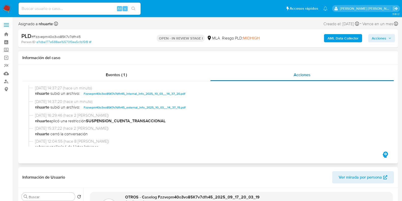
click at [114, 73] on span "Eventos ( 1 )" at bounding box center [116, 75] width 21 height 6
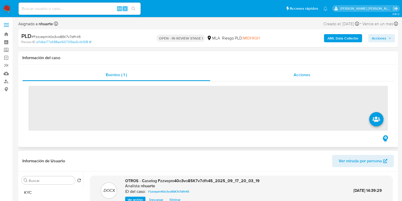
click at [301, 70] on div "Acciones" at bounding box center [301, 75] width 183 height 12
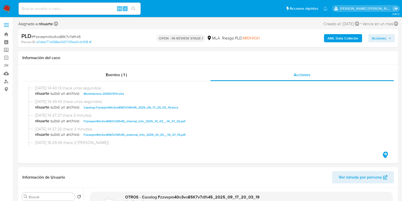
click at [379, 37] on span "Acciones" at bounding box center [379, 38] width 14 height 8
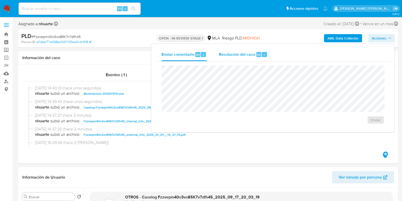
click at [245, 56] on span "Resolución del caso" at bounding box center [237, 54] width 36 height 6
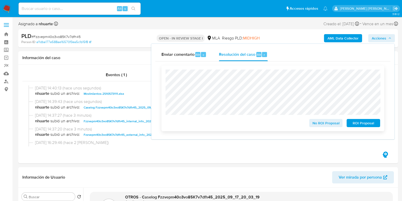
click at [366, 124] on span "ROI Proposal" at bounding box center [363, 122] width 26 height 7
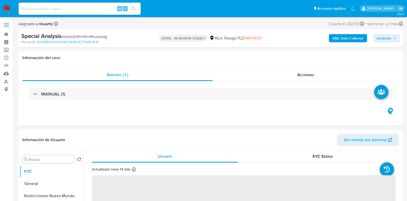
select select "10"
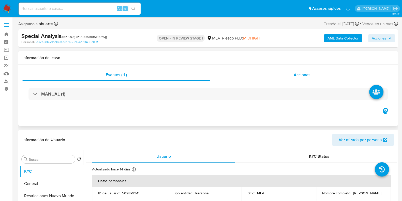
click at [293, 72] on div "Acciones" at bounding box center [301, 75] width 183 height 12
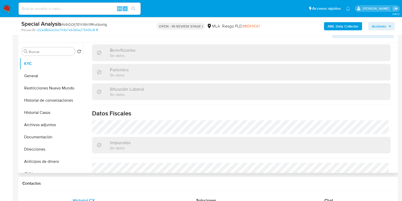
scroll to position [272, 0]
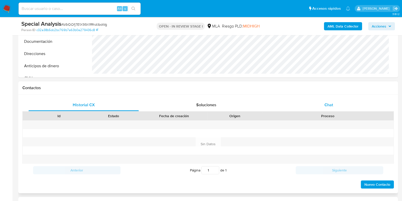
click at [330, 102] on span "Chat" at bounding box center [328, 105] width 9 height 6
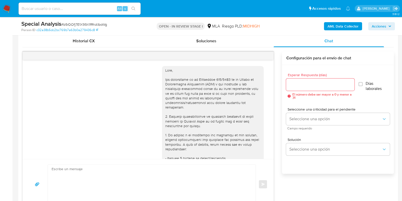
scroll to position [305, 0]
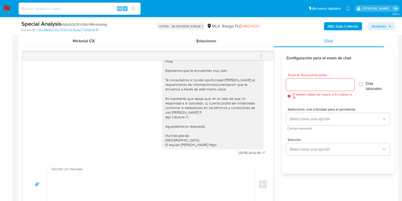
click at [261, 54] on icon "menu-action" at bounding box center [261, 55] width 5 height 5
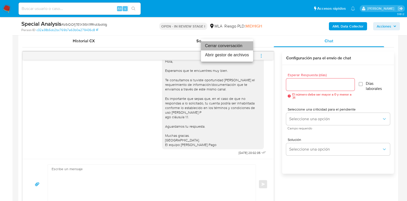
click at [239, 48] on li "Cerrar conversación" at bounding box center [227, 45] width 52 height 9
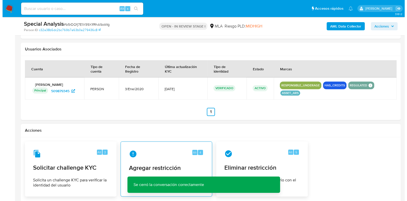
scroll to position [794, 0]
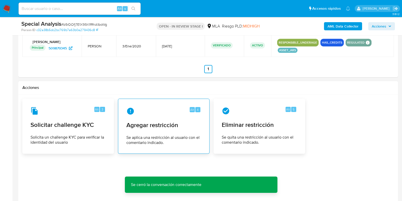
click at [184, 124] on span "Agregar restricción" at bounding box center [163, 125] width 75 height 8
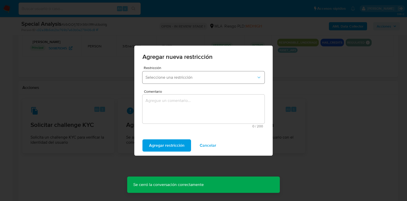
click at [199, 79] on span "Seleccione una restricción" at bounding box center [200, 77] width 111 height 5
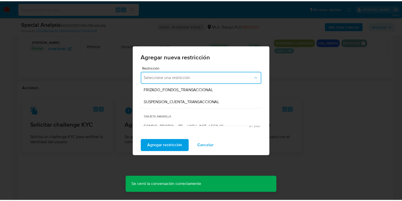
scroll to position [63, 0]
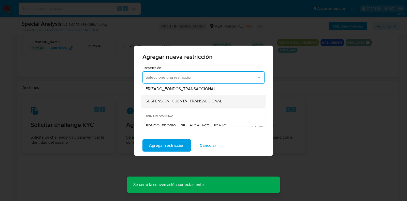
click at [169, 100] on span "SUSPENSION_CUENTA_TRANSACCIONAL" at bounding box center [183, 100] width 76 height 5
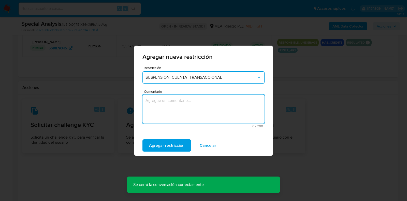
click at [172, 104] on textarea "Comentario" at bounding box center [203, 108] width 122 height 29
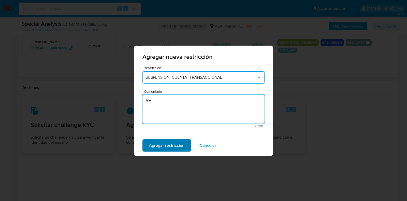
type textarea "AML"
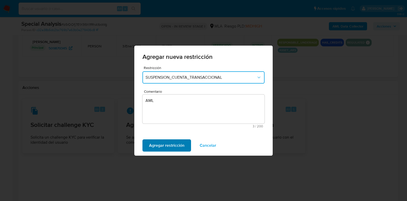
click at [182, 146] on span "Agregar restricción" at bounding box center [166, 145] width 35 height 11
click at [164, 142] on span "Confirmar" at bounding box center [158, 145] width 18 height 11
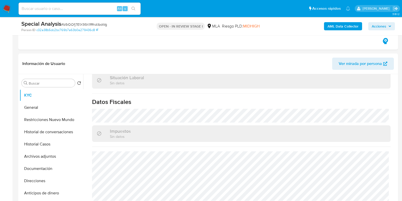
scroll to position [0, 0]
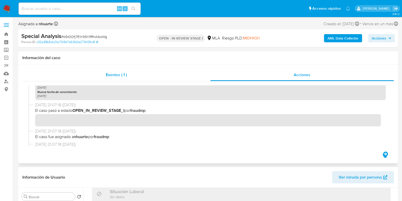
click at [126, 76] on span "Eventos ( 1 )" at bounding box center [116, 75] width 21 height 6
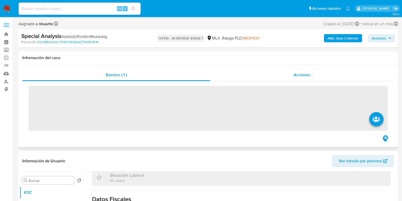
click at [303, 73] on span "Acciones" at bounding box center [302, 75] width 17 height 6
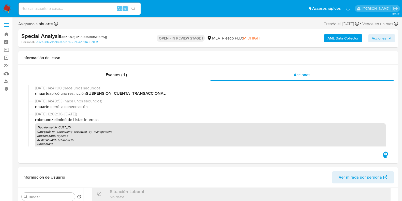
click at [350, 40] on b "AML Data Collector" at bounding box center [342, 38] width 31 height 8
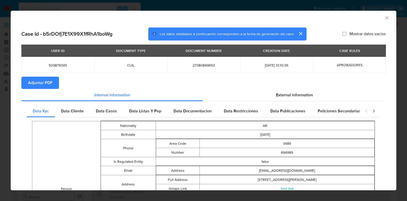
click at [47, 83] on span "Adjuntar PDF" at bounding box center [40, 82] width 24 height 11
click at [384, 18] on icon "Cerrar ventana" at bounding box center [386, 17] width 5 height 5
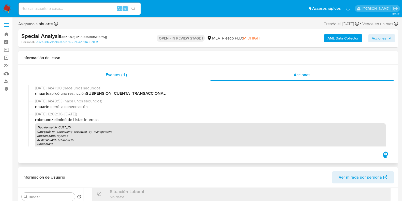
click at [126, 77] on span "Eventos ( 1 )" at bounding box center [116, 75] width 21 height 6
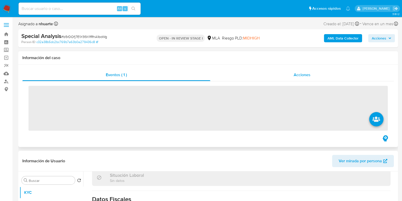
click at [312, 69] on div "Acciones" at bounding box center [301, 75] width 183 height 12
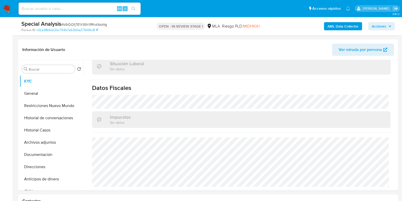
scroll to position [127, 0]
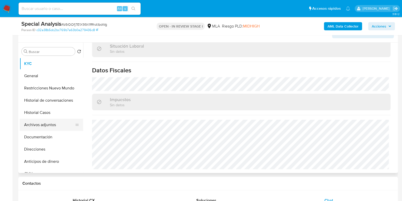
click at [54, 121] on button "Archivos adjuntos" at bounding box center [49, 124] width 59 height 12
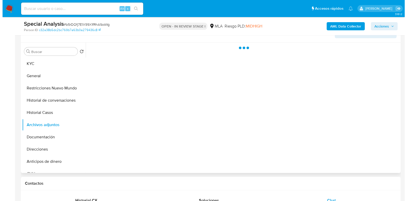
scroll to position [0, 0]
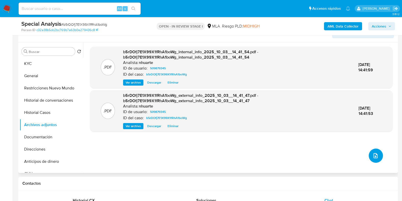
click at [369, 155] on button "upload-file" at bounding box center [375, 155] width 14 height 14
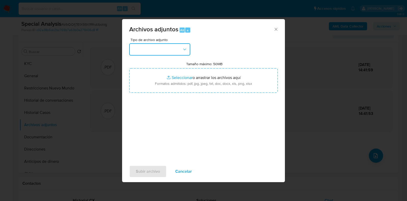
click at [186, 51] on icon "button" at bounding box center [184, 49] width 5 height 5
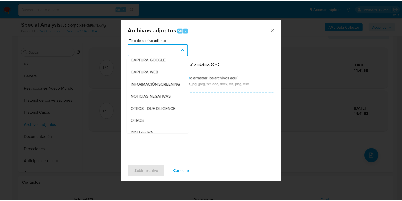
scroll to position [43, 0]
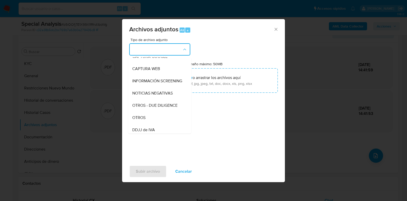
click at [157, 119] on div "OTROS" at bounding box center [158, 117] width 52 height 12
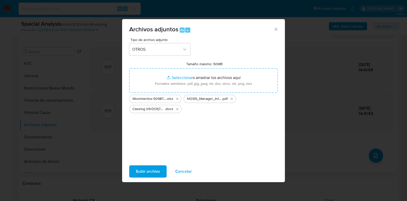
click at [150, 173] on span "Subir archivo" at bounding box center [148, 170] width 24 height 11
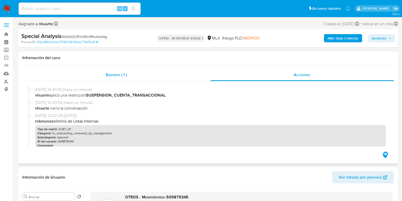
scroll to position [0, 0]
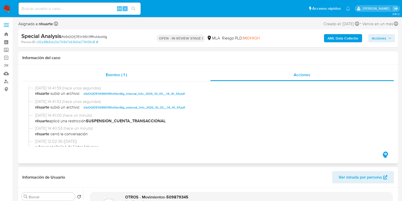
click at [124, 75] on span "Eventos ( 1 )" at bounding box center [116, 75] width 21 height 6
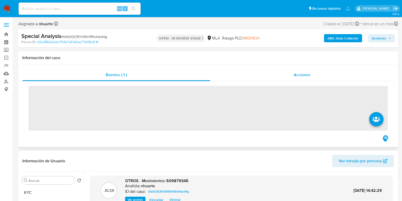
click at [293, 78] on div "Acciones" at bounding box center [301, 75] width 183 height 12
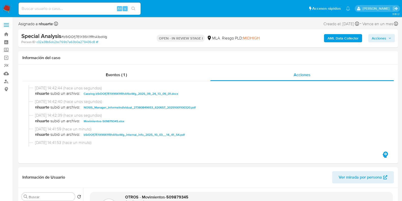
scroll to position [32, 0]
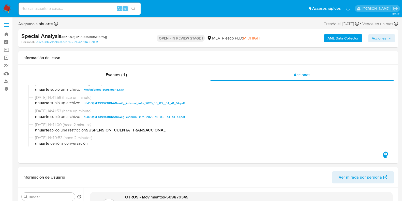
click at [383, 37] on span "Acciones" at bounding box center [379, 38] width 14 height 8
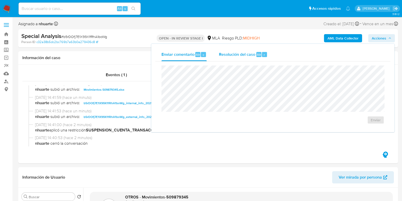
click at [242, 52] on span "Resolución del caso" at bounding box center [237, 54] width 36 height 6
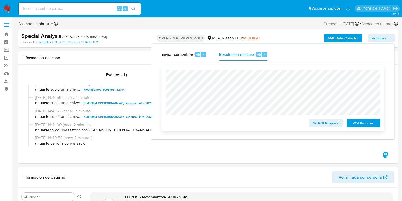
click at [353, 121] on span "ROI Proposal" at bounding box center [363, 122] width 26 height 7
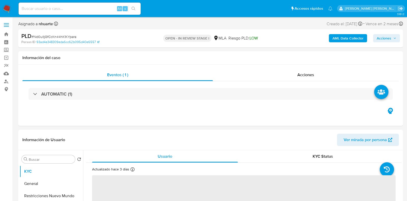
select select "10"
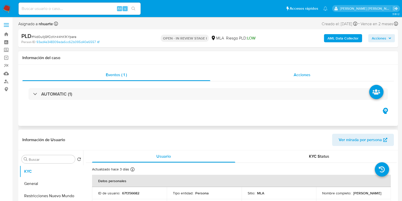
click at [305, 71] on div "Acciones" at bounding box center [301, 75] width 183 height 12
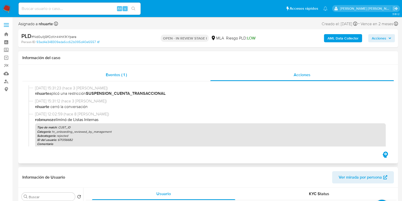
click at [122, 74] on span "Eventos ( 1 )" at bounding box center [116, 75] width 21 height 6
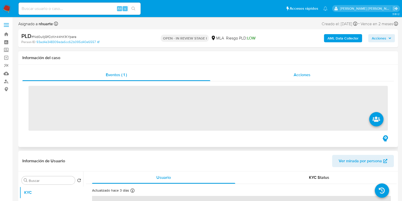
click at [304, 75] on span "Acciones" at bounding box center [302, 75] width 17 height 6
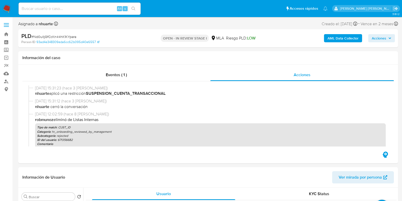
click at [346, 36] on b "AML Data Collector" at bounding box center [342, 38] width 31 height 8
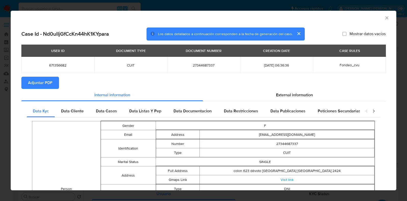
click at [56, 83] on button "Adjuntar PDF" at bounding box center [40, 82] width 38 height 12
click at [384, 18] on icon "Cerrar ventana" at bounding box center [386, 17] width 5 height 5
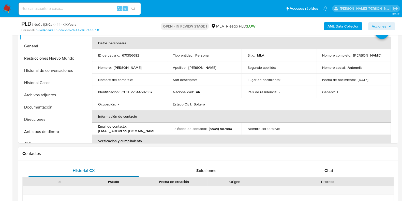
scroll to position [191, 0]
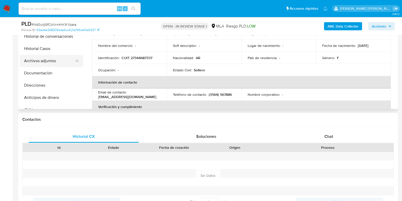
click at [56, 62] on button "Archivos adjuntos" at bounding box center [49, 61] width 59 height 12
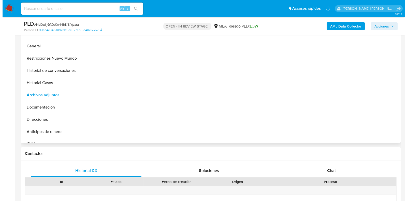
scroll to position [127, 0]
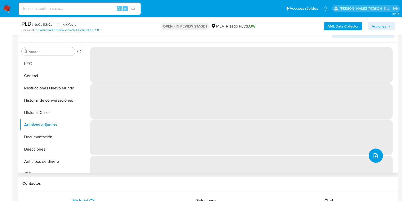
click at [370, 154] on button "upload-file" at bounding box center [375, 155] width 14 height 14
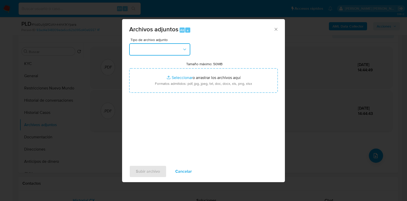
click at [186, 49] on icon "button" at bounding box center [184, 49] width 5 height 5
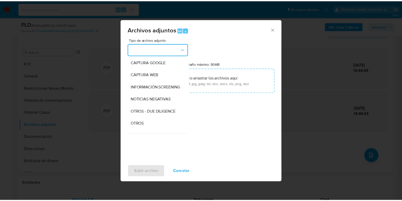
scroll to position [57, 0]
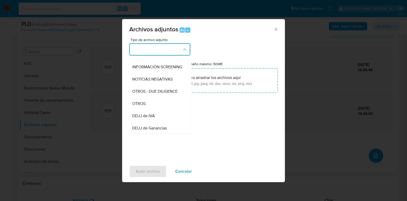
click at [164, 108] on div "OTROS" at bounding box center [158, 103] width 52 height 12
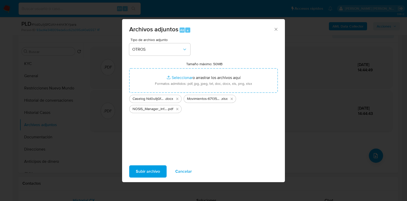
drag, startPoint x: 158, startPoint y: 174, endPoint x: 91, endPoint y: 57, distance: 134.8
click at [157, 174] on span "Subir archivo" at bounding box center [148, 170] width 24 height 11
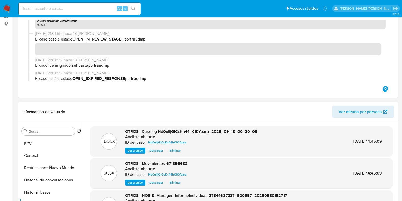
scroll to position [0, 0]
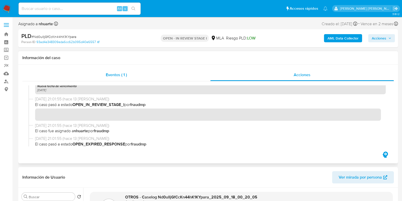
click at [119, 75] on span "Eventos ( 1 )" at bounding box center [116, 75] width 21 height 6
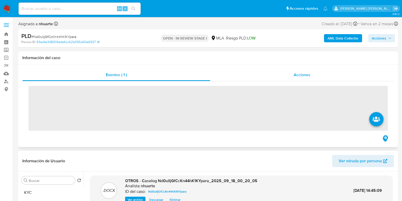
click at [299, 77] on span "Acciones" at bounding box center [302, 75] width 17 height 6
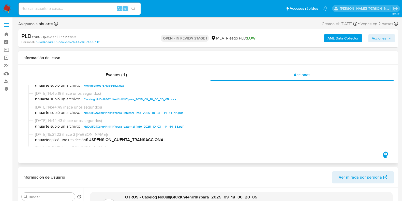
scroll to position [32, 0]
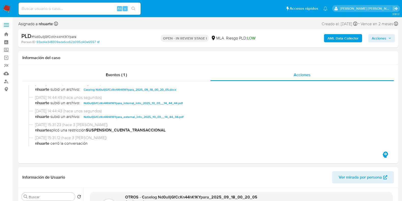
click at [378, 37] on span "Acciones" at bounding box center [379, 38] width 14 height 8
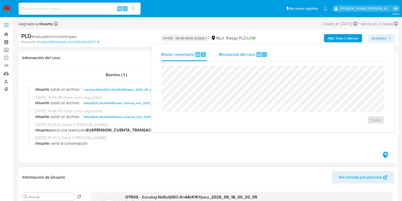
click at [244, 55] on span "Resolución del caso" at bounding box center [237, 54] width 36 height 6
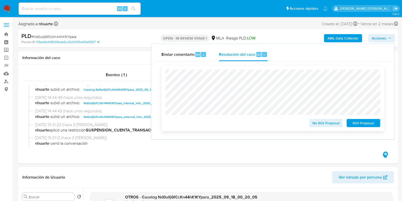
click at [358, 124] on span "ROI Proposal" at bounding box center [363, 122] width 26 height 7
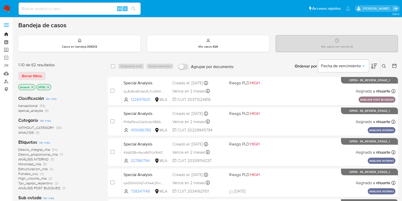
click at [6, 32] on link "Bandeja" at bounding box center [30, 34] width 60 height 8
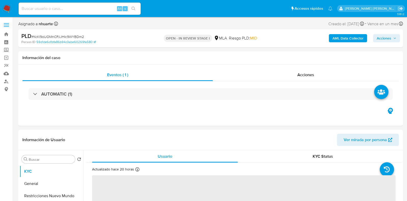
select select "10"
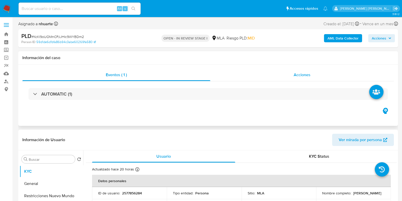
click at [293, 74] on div "Acciones" at bounding box center [301, 75] width 183 height 12
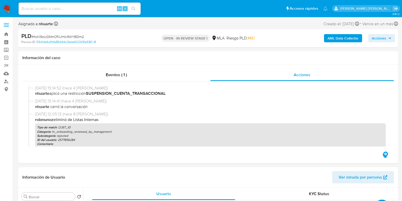
click at [334, 36] on b "AML Data Collector" at bounding box center [342, 38] width 31 height 8
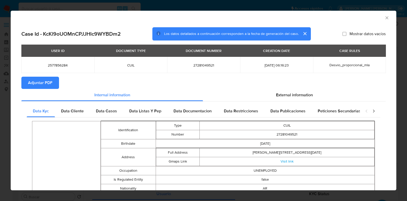
click at [384, 19] on icon "Cerrar ventana" at bounding box center [386, 17] width 5 height 5
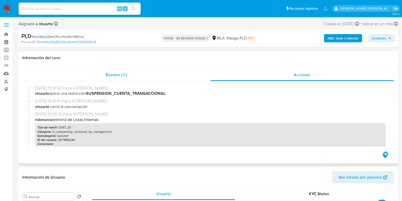
click at [126, 75] on span "Eventos ( 1 )" at bounding box center [116, 75] width 21 height 6
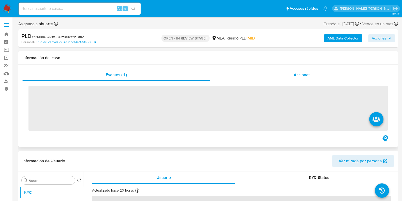
click at [308, 72] on span "Acciones" at bounding box center [302, 75] width 17 height 6
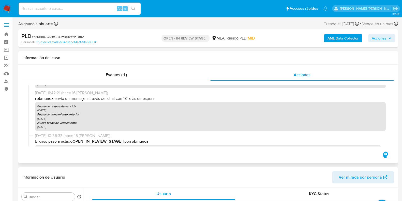
scroll to position [439, 0]
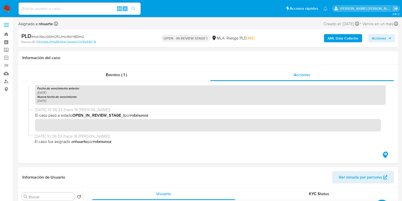
click at [333, 35] on b "AML Data Collector" at bounding box center [342, 38] width 31 height 8
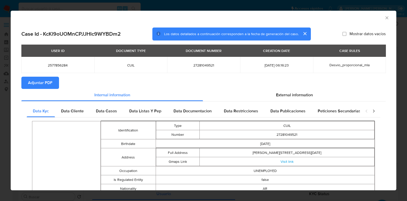
click at [51, 81] on span "Adjuntar PDF" at bounding box center [40, 82] width 24 height 11
click at [384, 16] on icon "Cerrar ventana" at bounding box center [386, 17] width 5 height 5
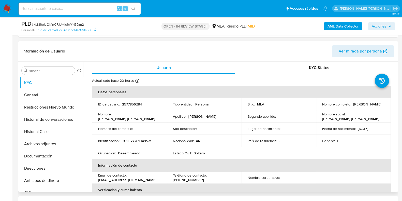
scroll to position [159, 0]
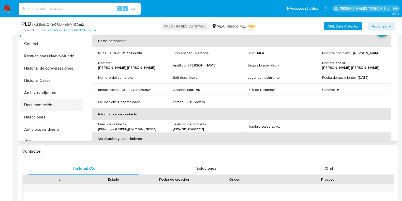
click at [58, 105] on button "Documentación" at bounding box center [49, 105] width 59 height 12
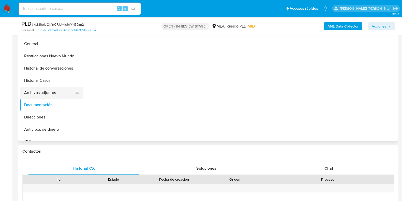
click at [58, 93] on button "Archivos adjuntos" at bounding box center [49, 92] width 59 height 12
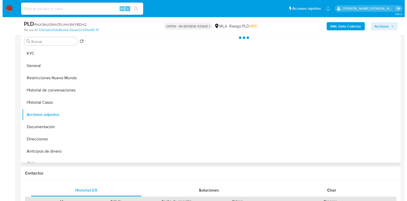
scroll to position [127, 0]
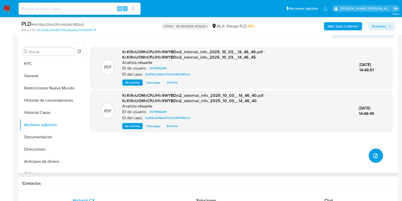
click at [372, 154] on icon "upload-file" at bounding box center [375, 155] width 6 height 6
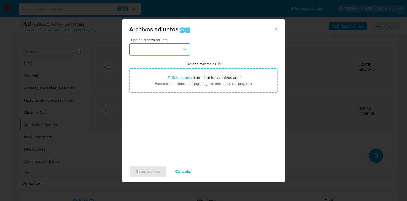
click at [184, 51] on icon "button" at bounding box center [184, 49] width 5 height 5
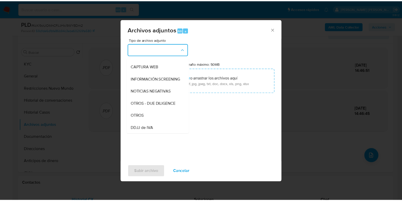
scroll to position [62, 0]
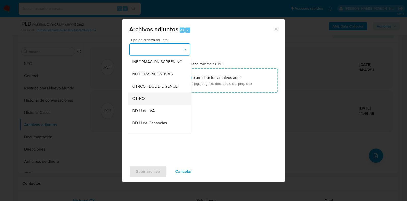
click at [163, 103] on div "OTROS" at bounding box center [158, 98] width 52 height 12
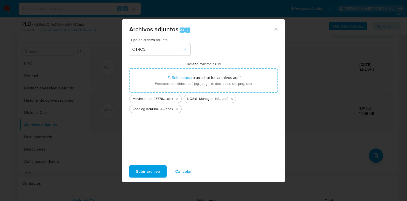
click at [153, 167] on span "Subir archivo" at bounding box center [148, 170] width 24 height 11
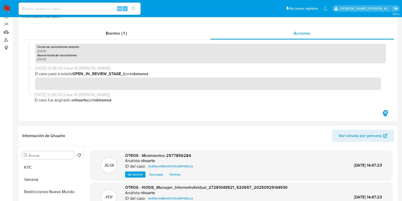
scroll to position [0, 0]
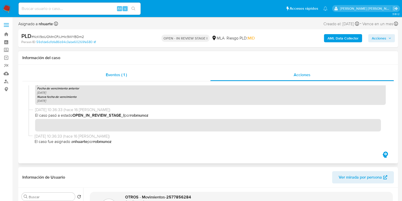
click at [116, 71] on div "Eventos ( 1 )" at bounding box center [116, 75] width 188 height 12
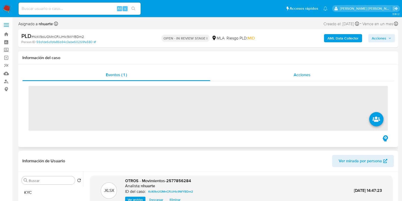
click at [304, 72] on span "Acciones" at bounding box center [302, 75] width 17 height 6
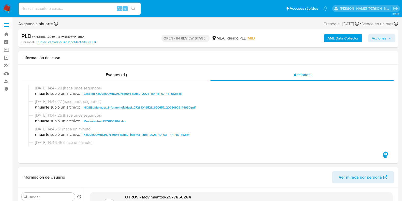
click at [373, 37] on span "Acciones" at bounding box center [379, 38] width 14 height 8
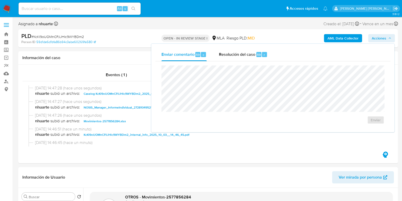
click at [238, 51] on span "Resolución del caso" at bounding box center [237, 54] width 36 height 6
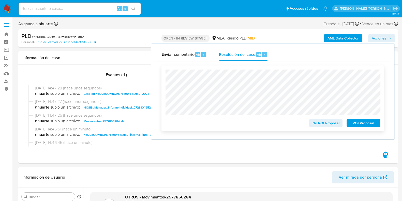
click at [364, 124] on span "ROI Proposal" at bounding box center [363, 122] width 26 height 7
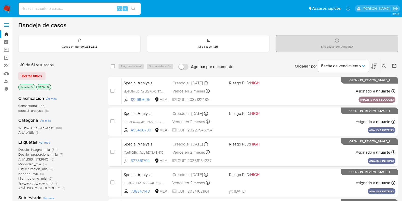
click at [32, 85] on icon "close-filter" at bounding box center [32, 86] width 3 height 3
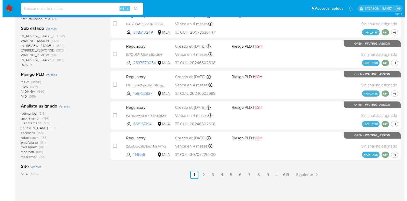
scroll to position [222, 0]
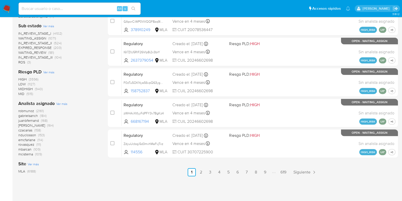
click at [61, 103] on span "Ver más" at bounding box center [61, 103] width 11 height 5
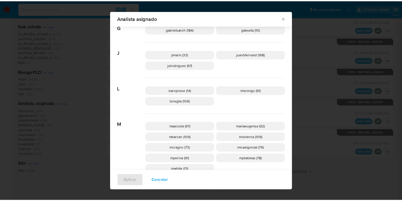
scroll to position [250, 0]
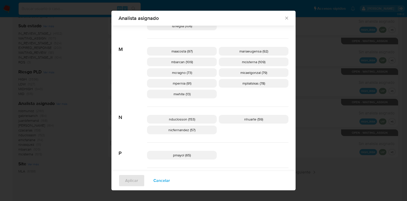
click at [284, 16] on icon "Cerrar" at bounding box center [286, 18] width 5 height 5
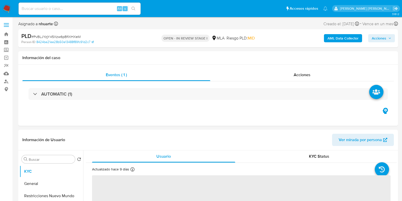
select select "10"
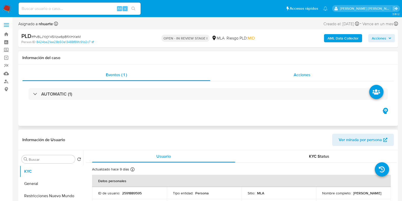
click at [298, 73] on span "Acciones" at bounding box center [302, 75] width 17 height 6
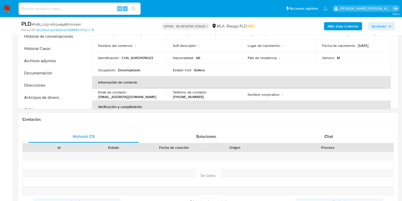
scroll to position [159, 0]
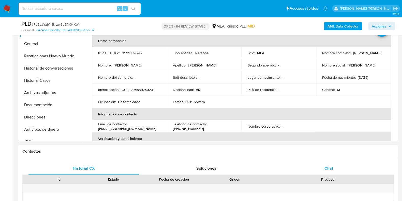
click at [328, 169] on span "Chat" at bounding box center [328, 168] width 9 height 6
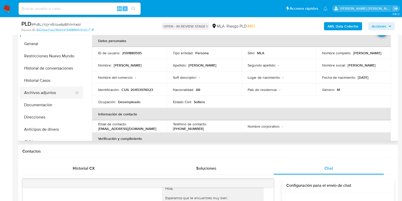
click at [55, 88] on button "Archivos adjuntos" at bounding box center [49, 92] width 59 height 12
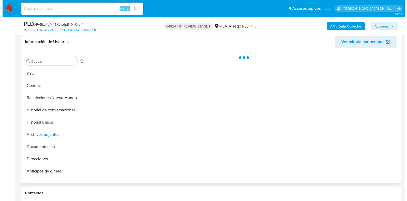
scroll to position [127, 0]
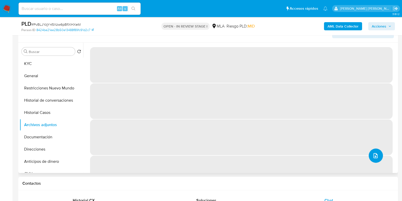
click at [371, 158] on button "upload-file" at bounding box center [375, 155] width 14 height 14
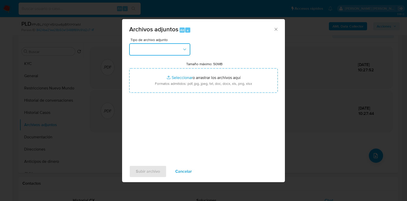
click at [187, 49] on button "button" at bounding box center [159, 49] width 61 height 12
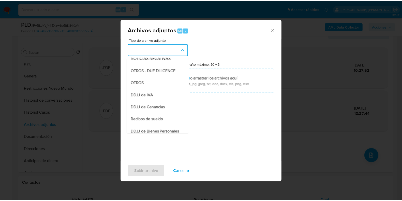
scroll to position [86, 0]
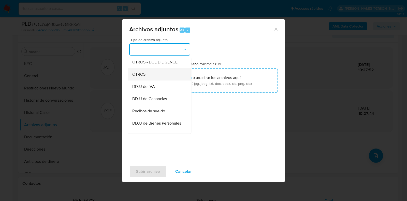
click at [164, 80] on div "OTROS" at bounding box center [158, 74] width 52 height 12
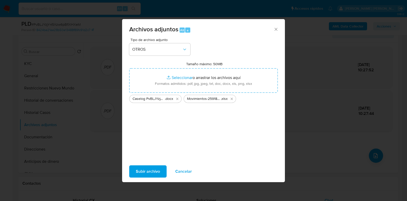
click at [155, 170] on span "Subir archivo" at bounding box center [148, 170] width 24 height 11
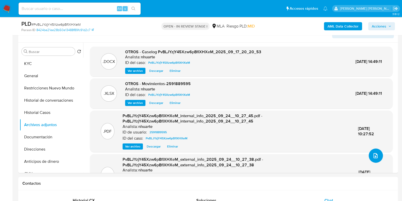
scroll to position [0, 0]
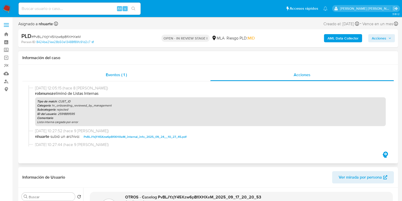
click at [125, 78] on div "Eventos ( 1 )" at bounding box center [116, 75] width 188 height 12
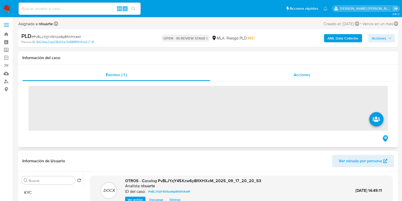
click at [304, 78] on span "Acciones" at bounding box center [302, 75] width 17 height 6
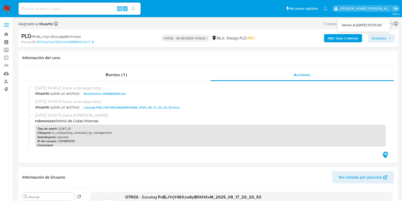
click at [390, 35] on span "Acciones" at bounding box center [382, 38] width 20 height 7
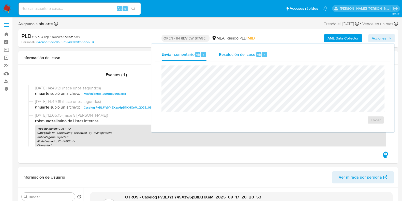
click at [262, 50] on div "Resolución del caso Alt r" at bounding box center [243, 54] width 49 height 13
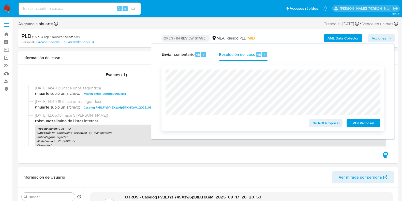
click at [363, 126] on span "ROI Proposal" at bounding box center [363, 122] width 26 height 7
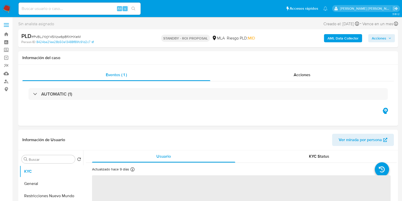
select select "10"
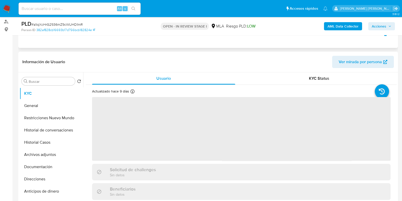
scroll to position [127, 0]
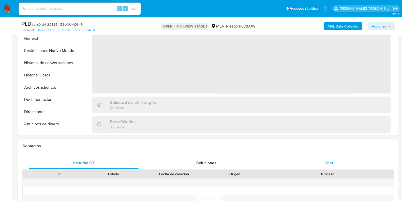
select select "10"
click at [330, 163] on span "Chat" at bounding box center [328, 163] width 9 height 6
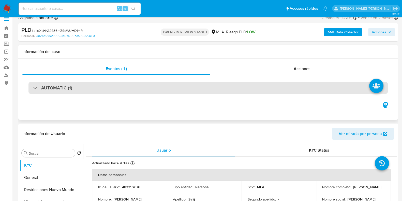
scroll to position [0, 0]
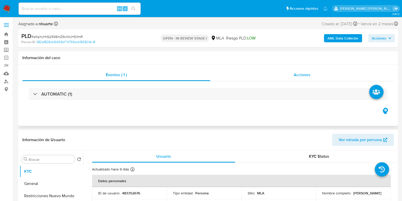
click at [296, 76] on span "Acciones" at bounding box center [302, 75] width 17 height 6
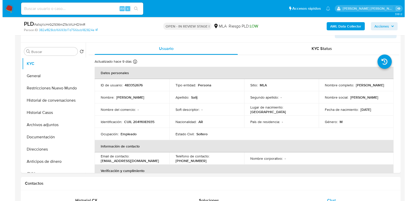
scroll to position [127, 0]
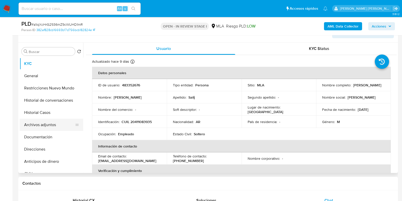
click at [53, 125] on button "Archivos adjuntos" at bounding box center [49, 124] width 59 height 12
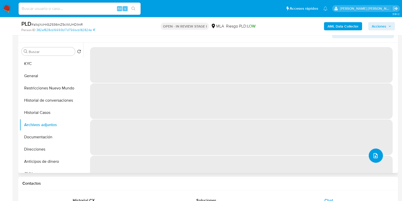
click at [368, 158] on button "upload-file" at bounding box center [375, 155] width 14 height 14
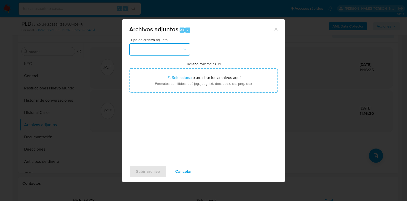
click at [187, 48] on button "button" at bounding box center [159, 49] width 61 height 12
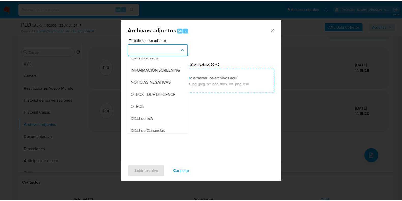
scroll to position [55, 0]
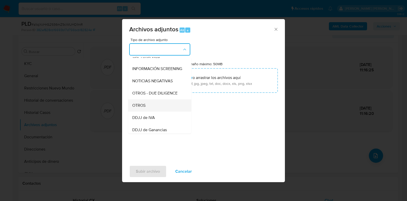
click at [147, 107] on div "OTROS" at bounding box center [158, 105] width 52 height 12
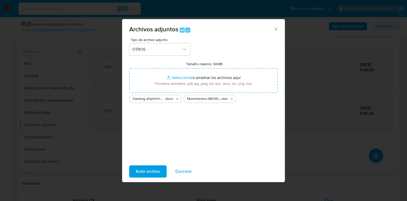
click at [147, 170] on span "Subir archivo" at bounding box center [148, 170] width 24 height 11
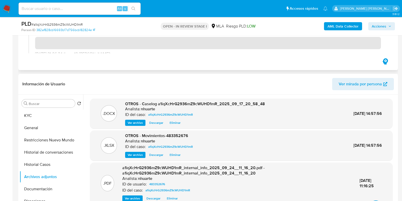
scroll to position [0, 0]
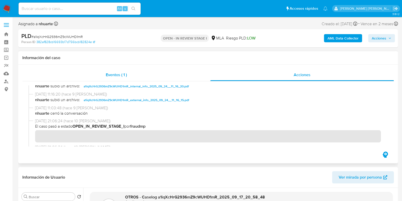
click at [117, 76] on span "Eventos ( 1 )" at bounding box center [116, 75] width 21 height 6
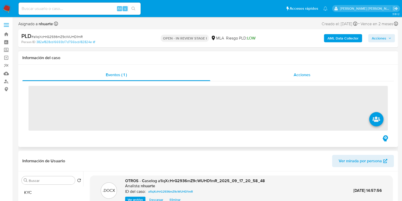
click at [303, 70] on div "Acciones" at bounding box center [301, 75] width 183 height 12
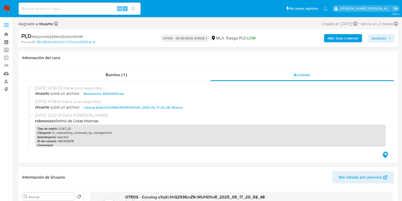
click at [376, 37] on span "Acciones" at bounding box center [379, 38] width 14 height 8
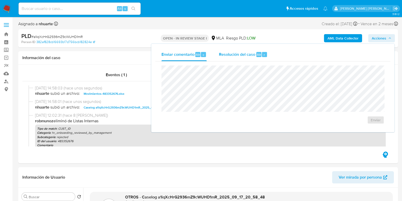
click at [244, 52] on span "Resolución del caso" at bounding box center [237, 54] width 36 height 6
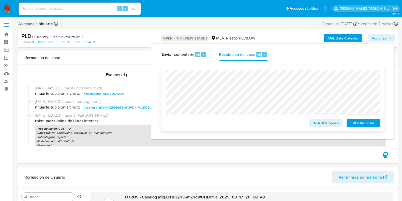
drag, startPoint x: 362, startPoint y: 125, endPoint x: 356, endPoint y: 128, distance: 7.3
click at [363, 125] on span "ROI Proposal" at bounding box center [363, 122] width 26 height 7
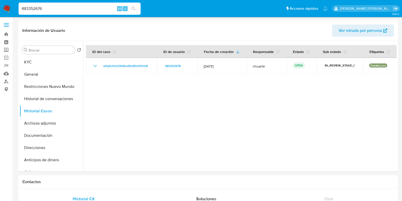
select select "10"
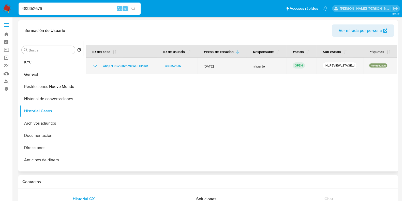
drag, startPoint x: 5, startPoint y: 8, endPoint x: 156, endPoint y: 66, distance: 161.8
click at [5, 8] on img at bounding box center [7, 8] width 9 height 9
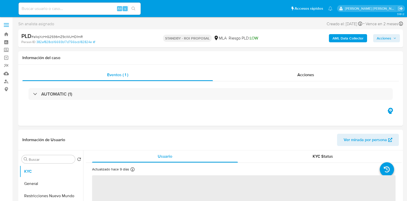
select select "10"
